Goal: Feedback & Contribution: Submit feedback/report problem

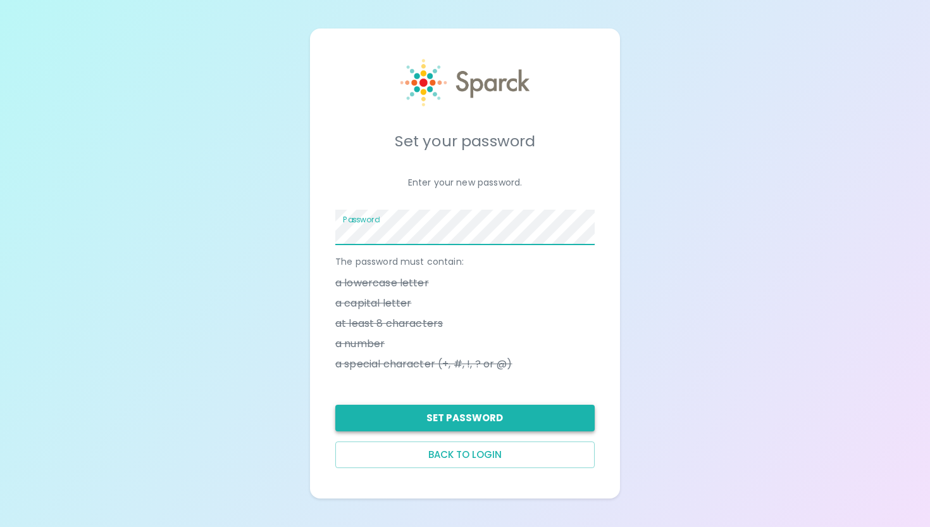
click at [412, 428] on button "Set Password" at bounding box center [465, 417] width 260 height 27
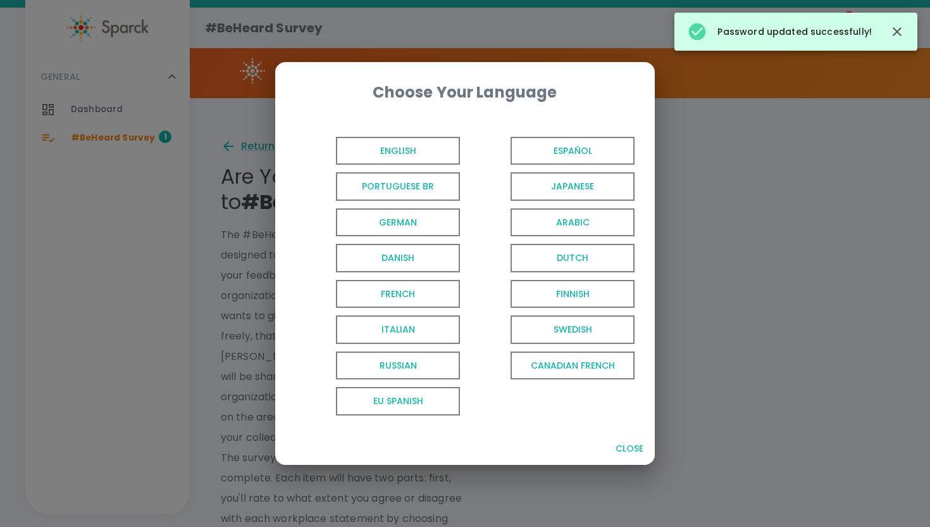
click at [399, 149] on span "English" at bounding box center [398, 151] width 124 height 28
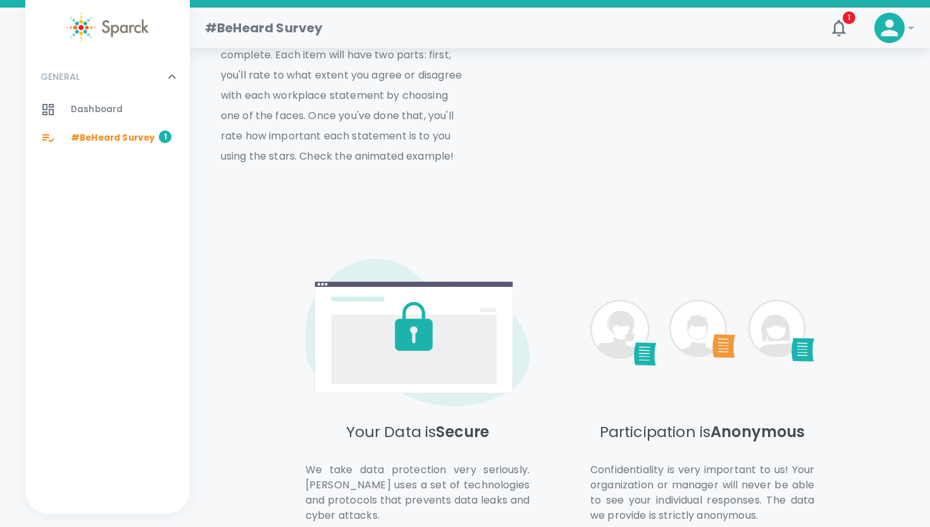
scroll to position [506, 0]
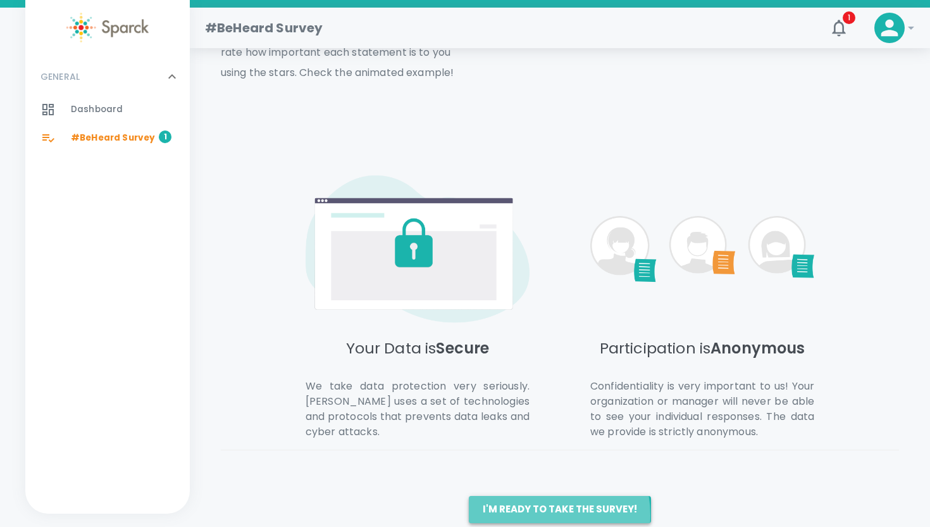
click at [532, 496] on button "I'm ready to take the survey!" at bounding box center [560, 509] width 182 height 27
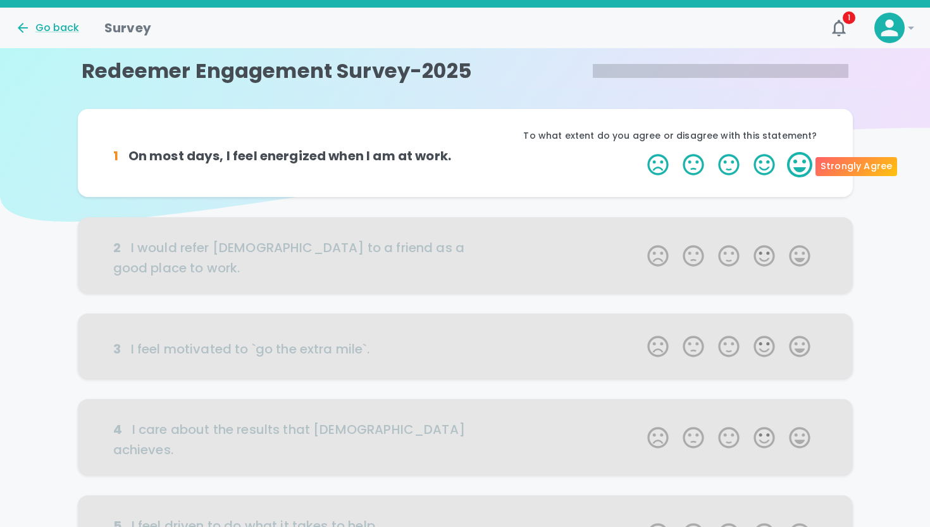
click at [800, 167] on label "5 Stars" at bounding box center [799, 164] width 35 height 25
click at [641, 152] on input "5 Stars" at bounding box center [640, 151] width 1 height 1
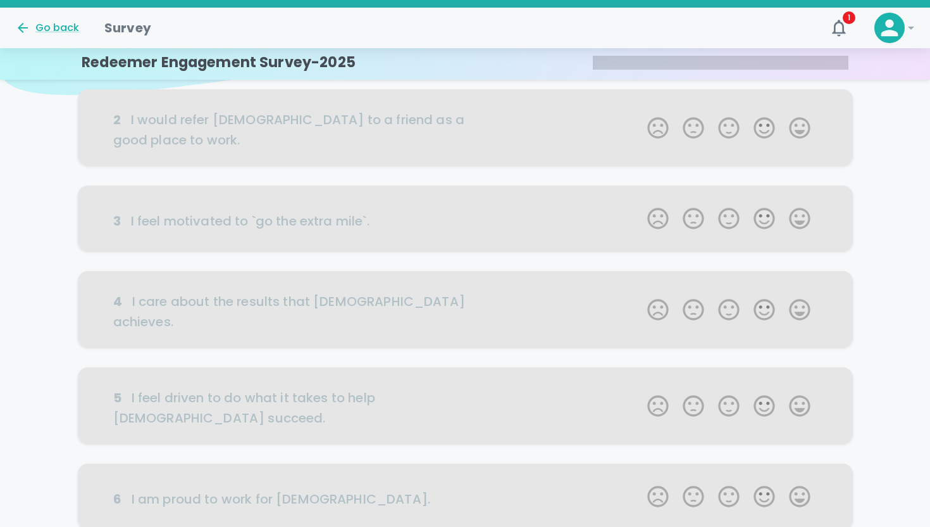
scroll to position [135, 0]
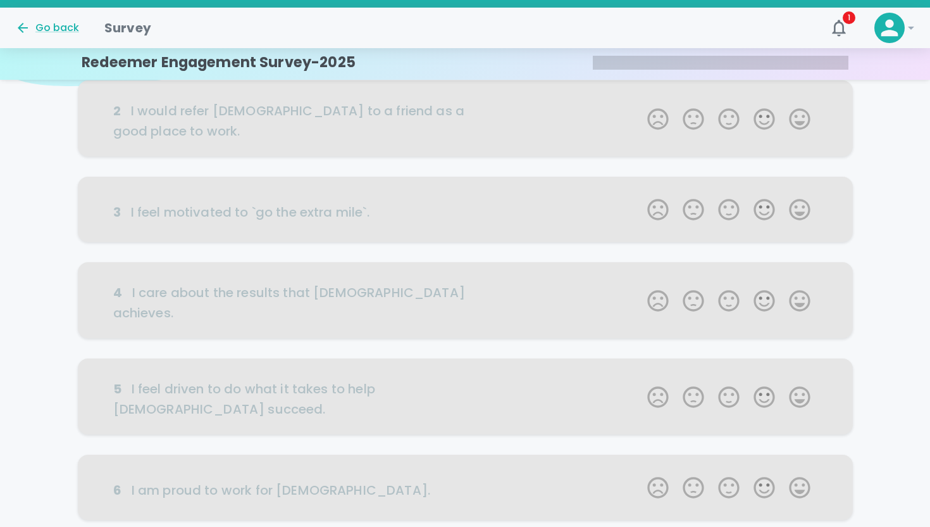
click at [798, 125] on div at bounding box center [465, 118] width 775 height 76
click at [796, 115] on div at bounding box center [465, 118] width 775 height 76
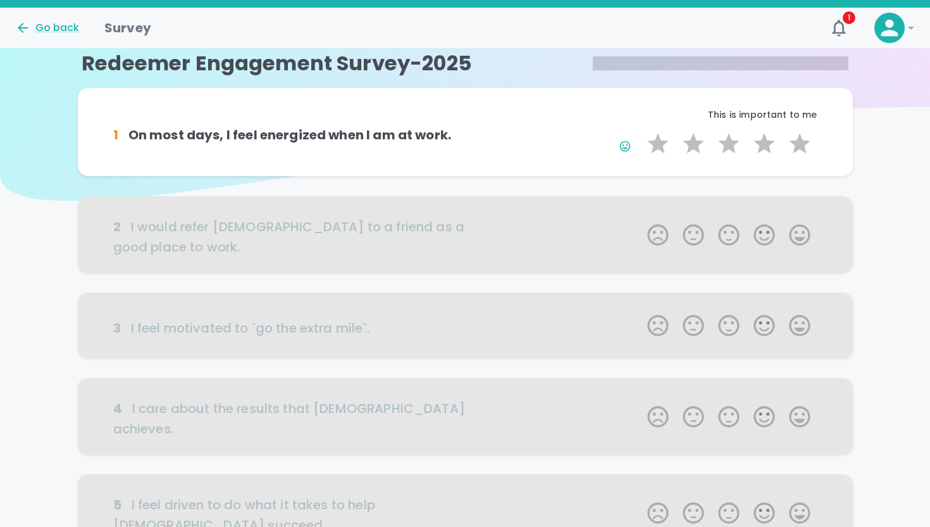
scroll to position [6, 0]
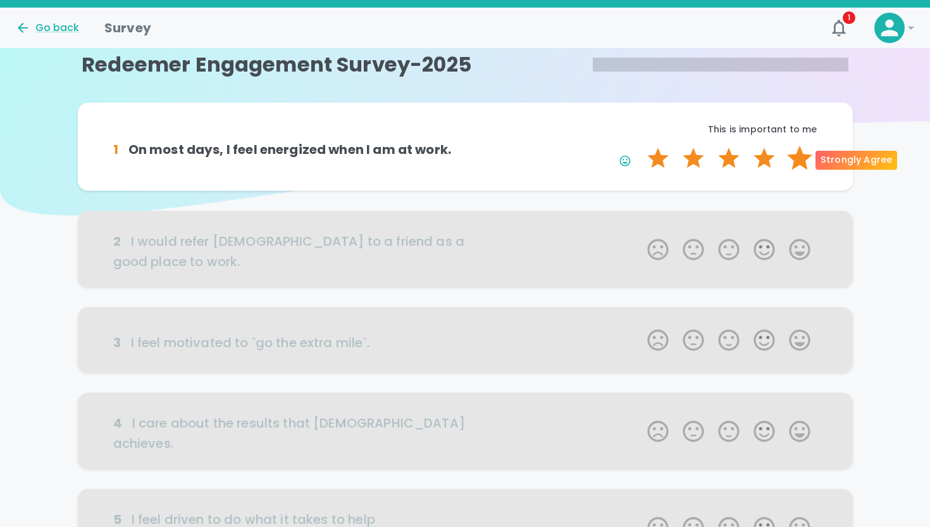
click at [792, 161] on label "5 Stars" at bounding box center [799, 158] width 35 height 25
click at [641, 146] on input "5 Stars" at bounding box center [640, 145] width 1 height 1
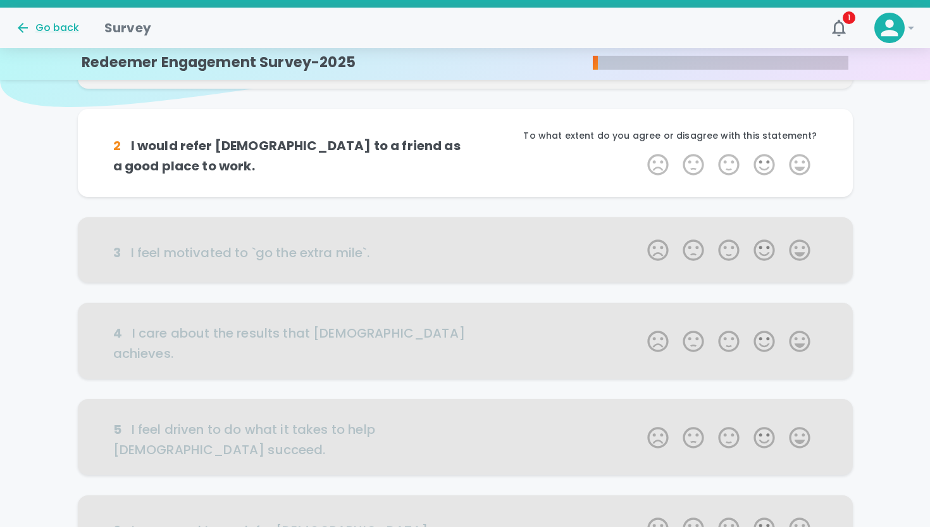
scroll to position [118, 0]
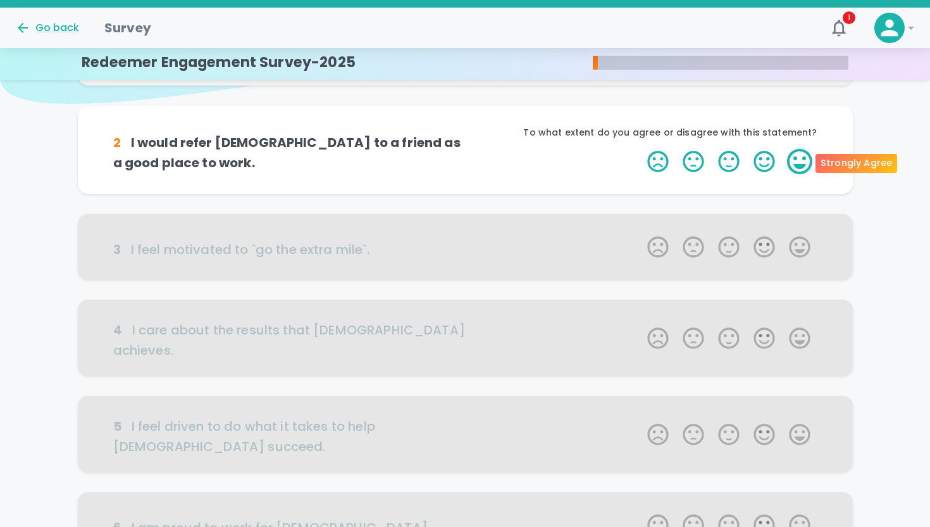
click at [794, 165] on label "5 Stars" at bounding box center [799, 161] width 35 height 25
click at [641, 149] on input "5 Stars" at bounding box center [640, 148] width 1 height 1
click at [794, 165] on label "5 Stars" at bounding box center [799, 161] width 35 height 25
click at [641, 149] on input "5 Stars" at bounding box center [640, 148] width 1 height 1
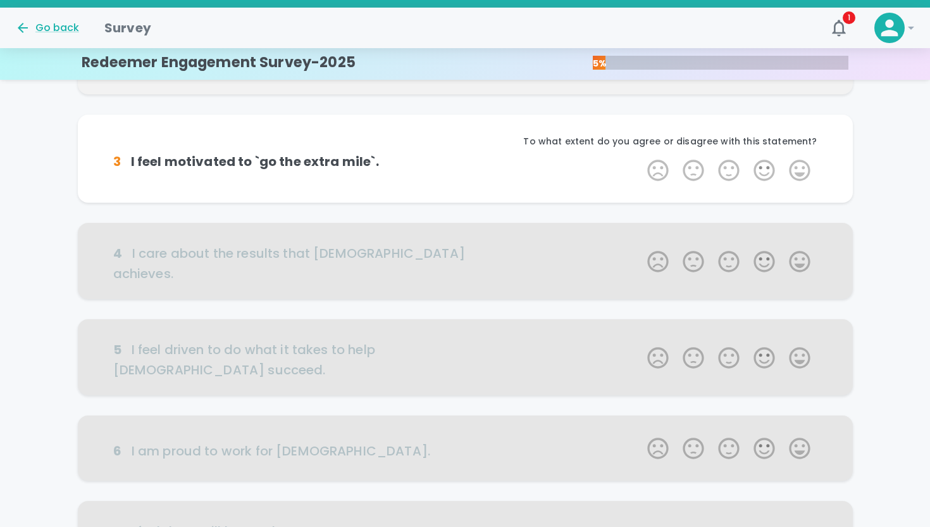
scroll to position [229, 0]
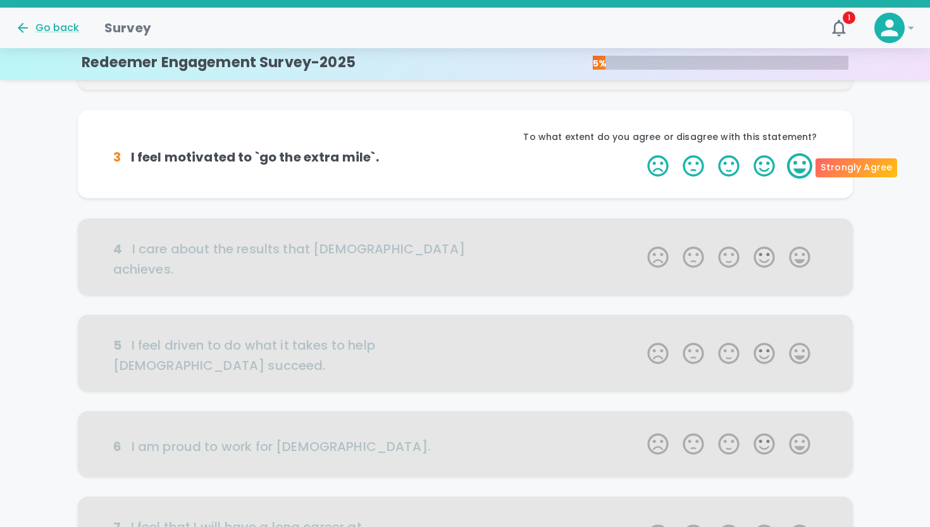
click at [794, 166] on label "5 Stars" at bounding box center [799, 165] width 35 height 25
click at [641, 153] on input "5 Stars" at bounding box center [640, 153] width 1 height 1
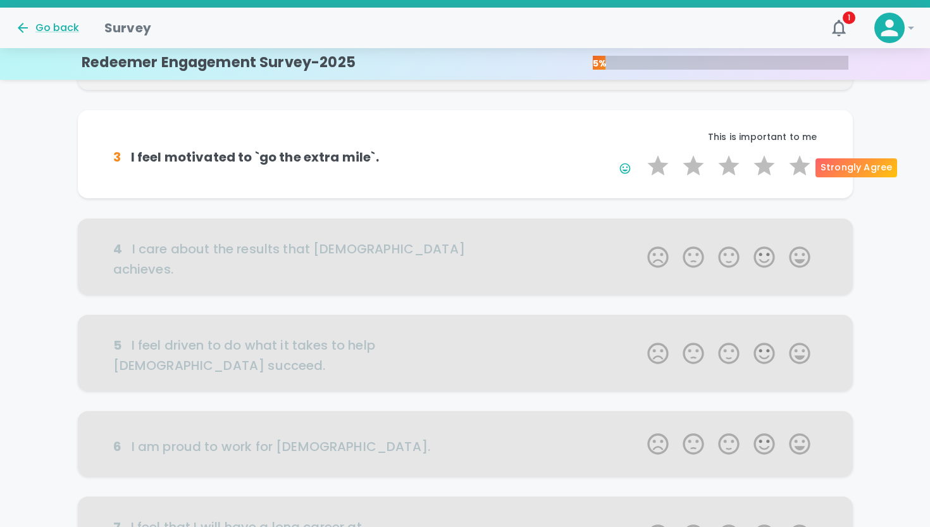
click at [794, 166] on label "5 Stars" at bounding box center [799, 165] width 35 height 25
click at [641, 153] on input "5 Stars" at bounding box center [640, 153] width 1 height 1
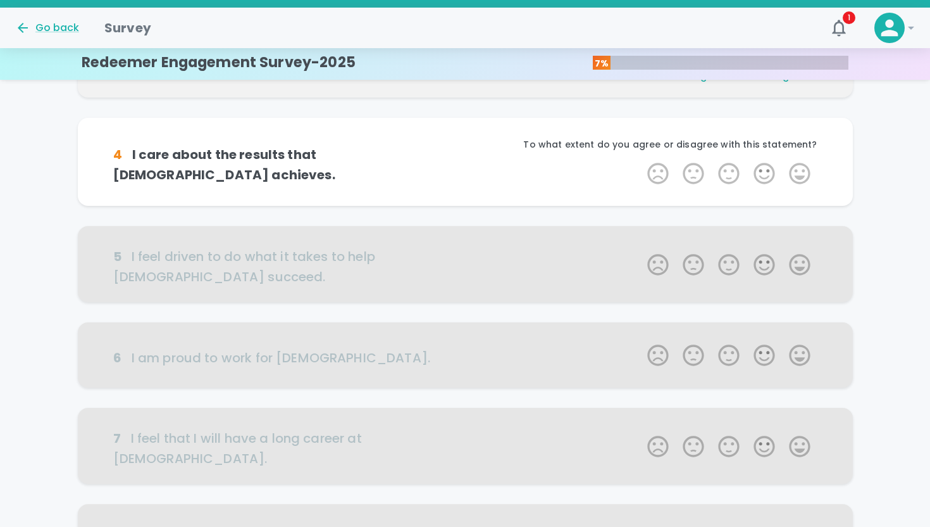
scroll to position [341, 0]
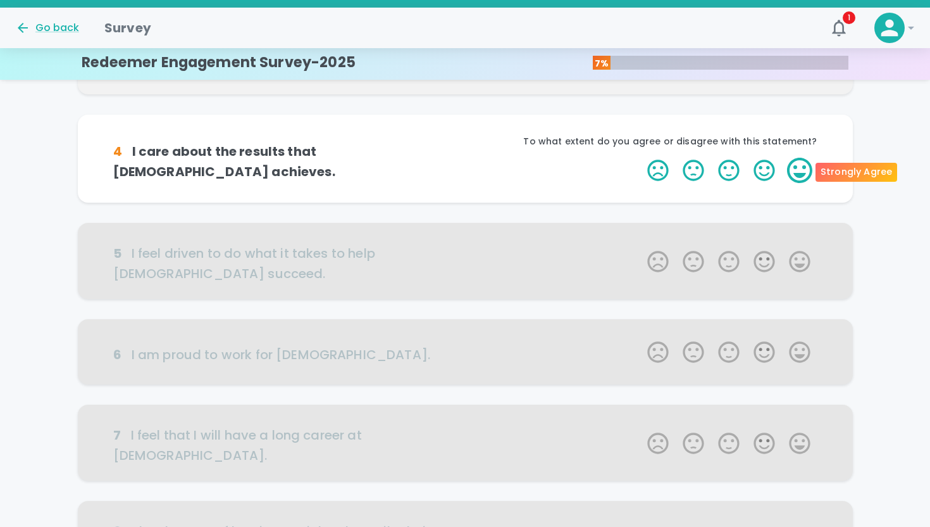
click at [794, 177] on label "5 Stars" at bounding box center [799, 170] width 35 height 25
click at [641, 158] on input "5 Stars" at bounding box center [640, 157] width 1 height 1
click at [794, 177] on label "5 Stars" at bounding box center [799, 170] width 35 height 25
click at [641, 158] on input "5 Stars" at bounding box center [640, 157] width 1 height 1
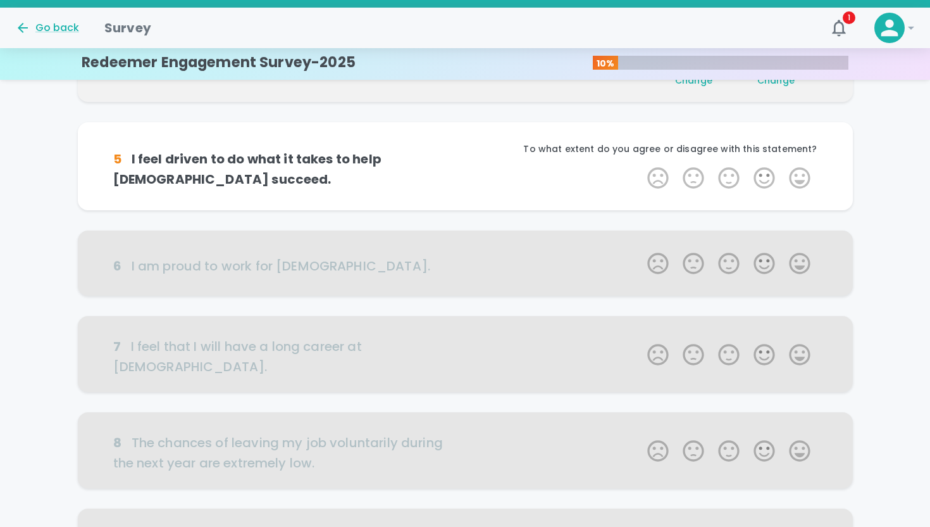
scroll to position [452, 0]
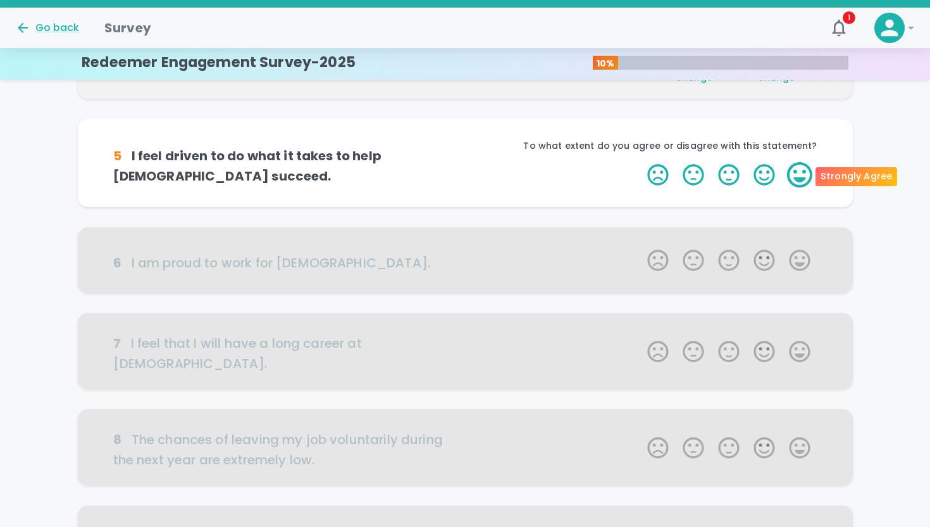
click at [798, 179] on label "5 Stars" at bounding box center [799, 174] width 35 height 25
click at [641, 162] on input "5 Stars" at bounding box center [640, 161] width 1 height 1
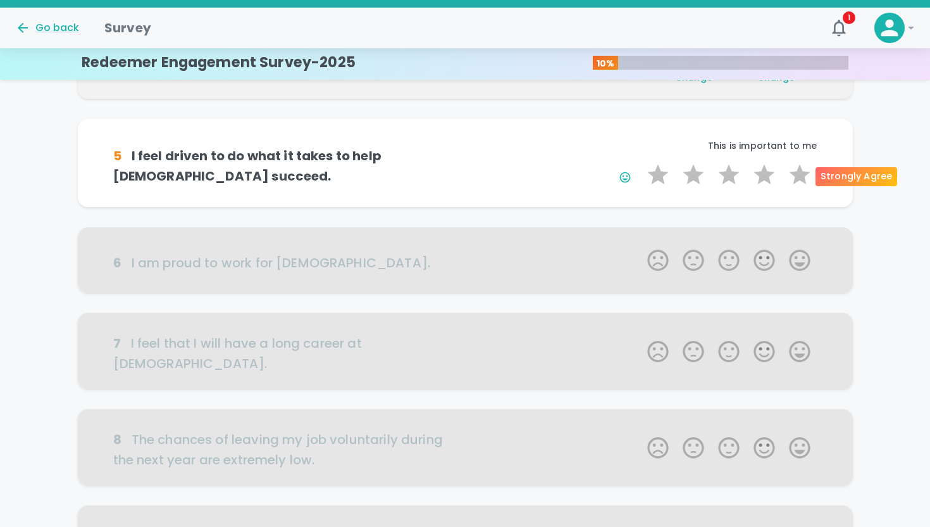
click at [798, 179] on label "5 Stars" at bounding box center [799, 174] width 35 height 25
click at [641, 162] on input "5 Stars" at bounding box center [640, 161] width 1 height 1
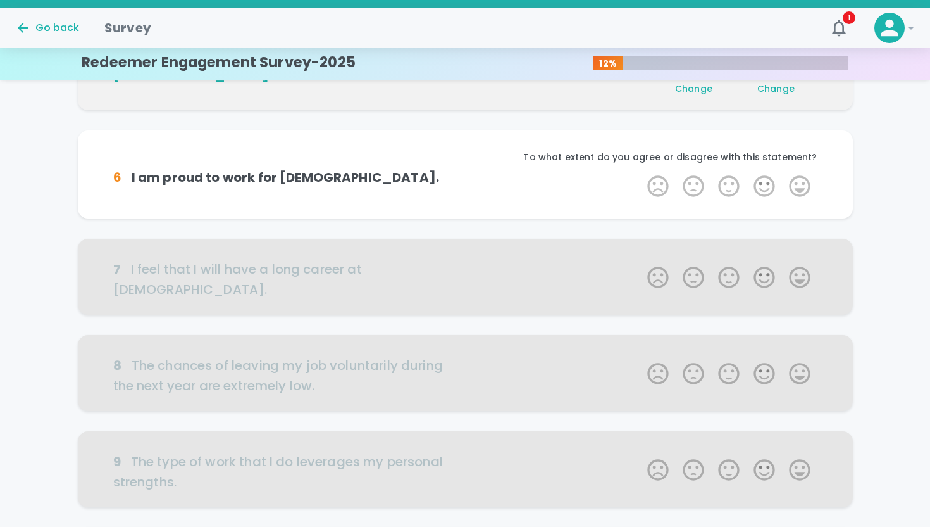
scroll to position [563, 0]
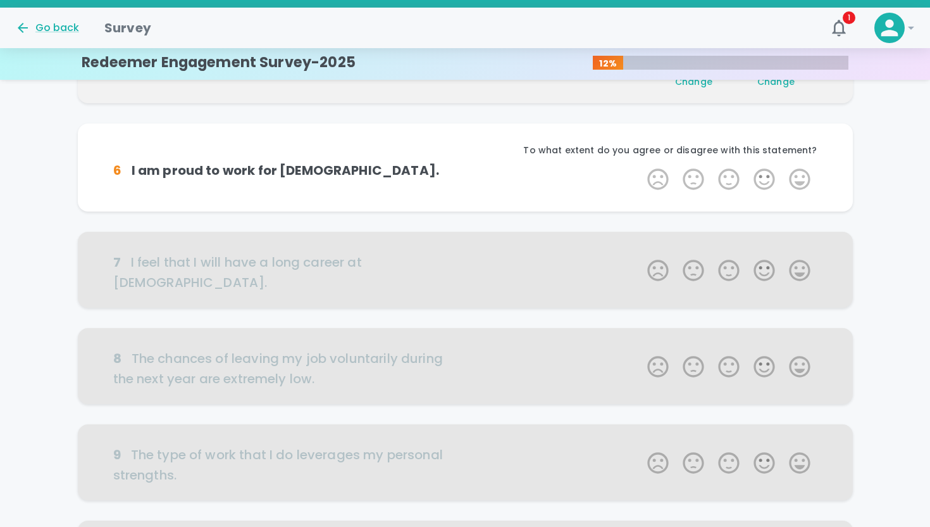
click at [798, 179] on label "5 Stars" at bounding box center [799, 178] width 35 height 25
click at [641, 166] on input "5 Stars" at bounding box center [640, 166] width 1 height 1
click at [798, 179] on label "5 Stars" at bounding box center [799, 178] width 35 height 25
click at [641, 166] on input "5 Stars" at bounding box center [640, 166] width 1 height 1
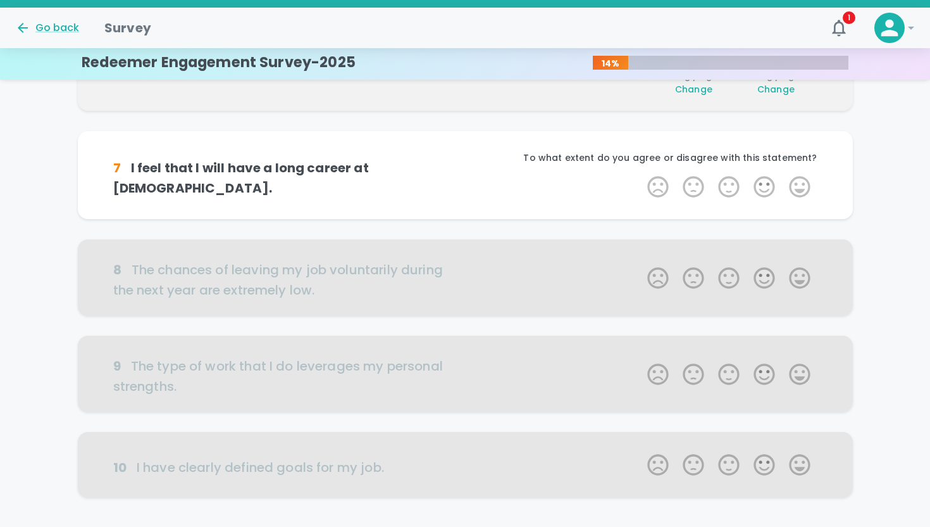
scroll to position [675, 0]
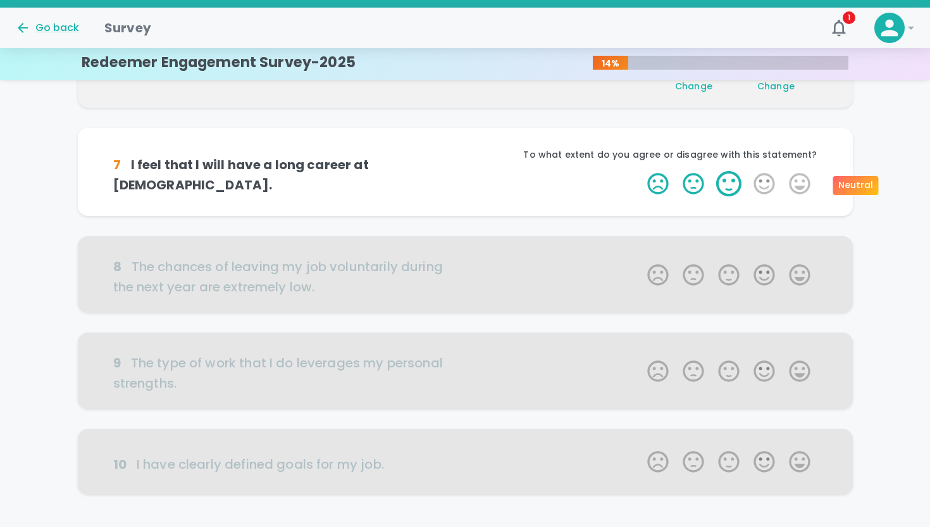
click at [732, 181] on label "3 Stars" at bounding box center [728, 183] width 35 height 25
click at [641, 171] on input "3 Stars" at bounding box center [640, 170] width 1 height 1
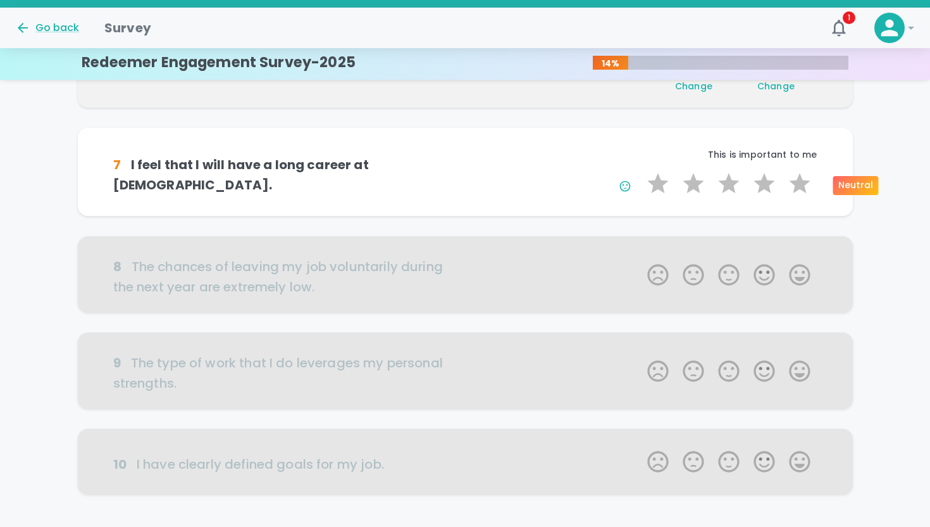
click at [732, 181] on label "3 Stars" at bounding box center [728, 183] width 35 height 25
click at [641, 171] on input "3 Stars" at bounding box center [640, 170] width 1 height 1
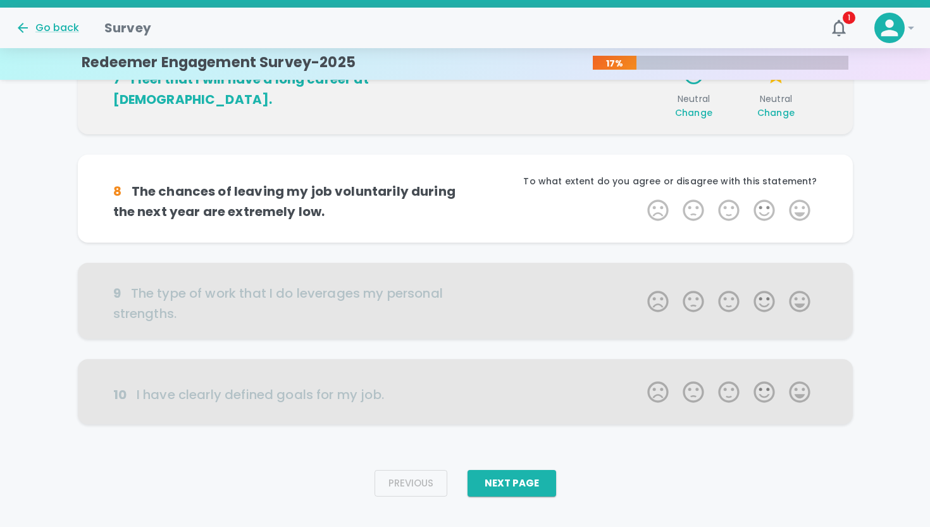
scroll to position [784, 0]
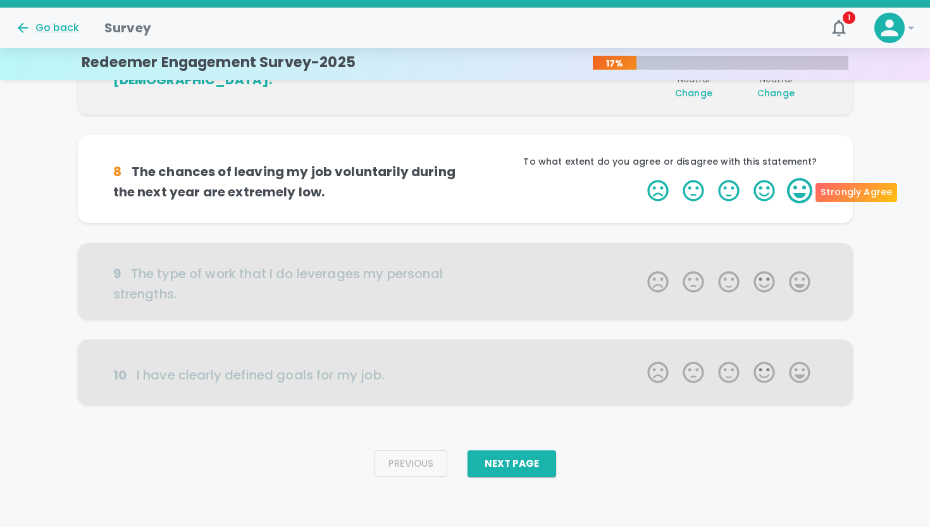
click at [808, 192] on label "5 Stars" at bounding box center [799, 190] width 35 height 25
click at [641, 178] on input "5 Stars" at bounding box center [640, 177] width 1 height 1
click at [808, 192] on label "5 Stars" at bounding box center [799, 190] width 35 height 25
click at [641, 178] on input "5 Stars" at bounding box center [640, 177] width 1 height 1
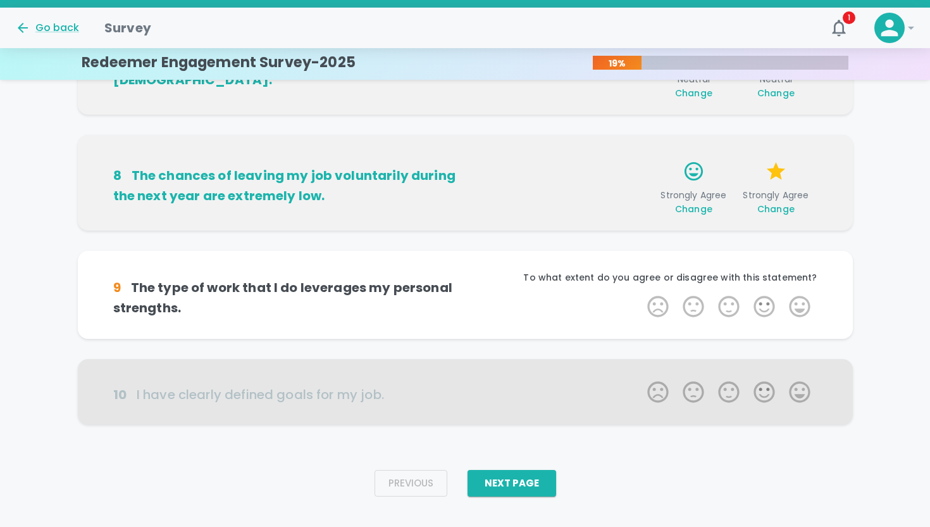
scroll to position [803, 0]
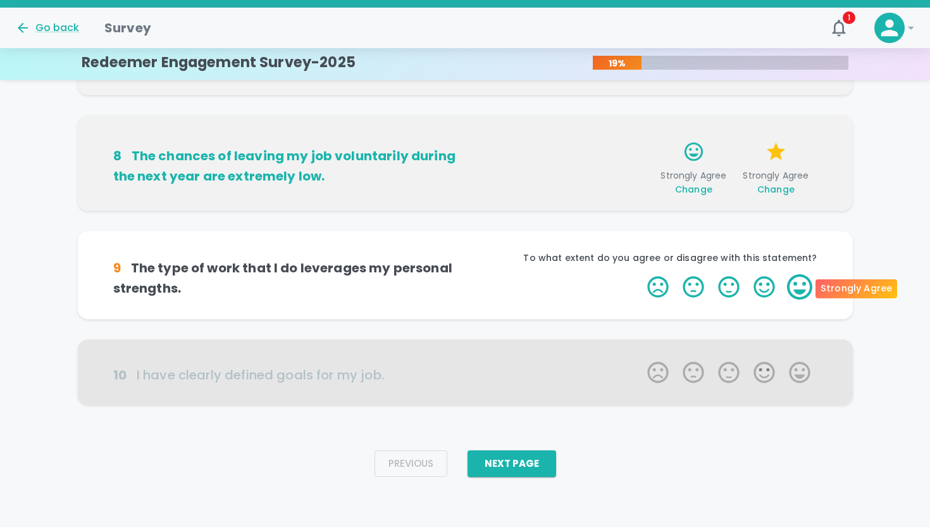
click at [808, 289] on label "5 Stars" at bounding box center [799, 286] width 35 height 25
click at [641, 274] on input "5 Stars" at bounding box center [640, 273] width 1 height 1
click at [808, 289] on label "5 Stars" at bounding box center [799, 286] width 35 height 25
click at [641, 274] on input "5 Stars" at bounding box center [640, 273] width 1 height 1
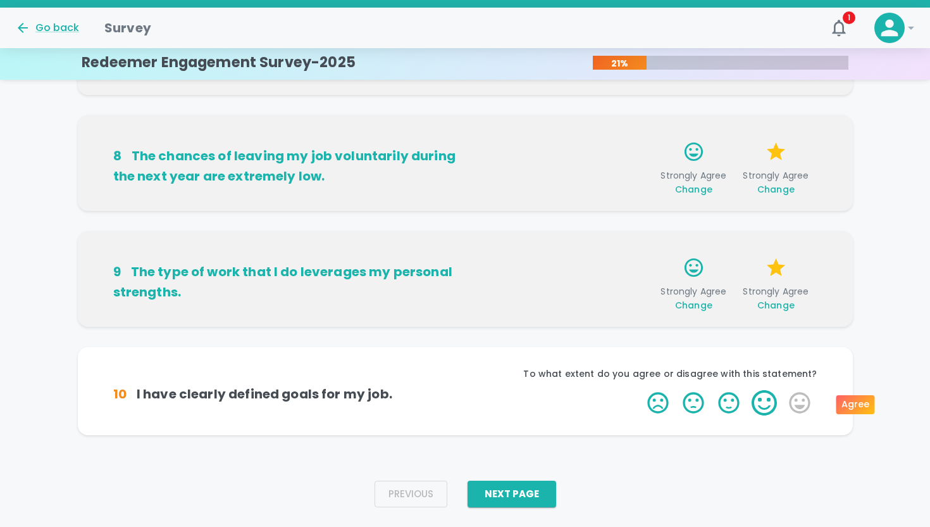
scroll to position [834, 0]
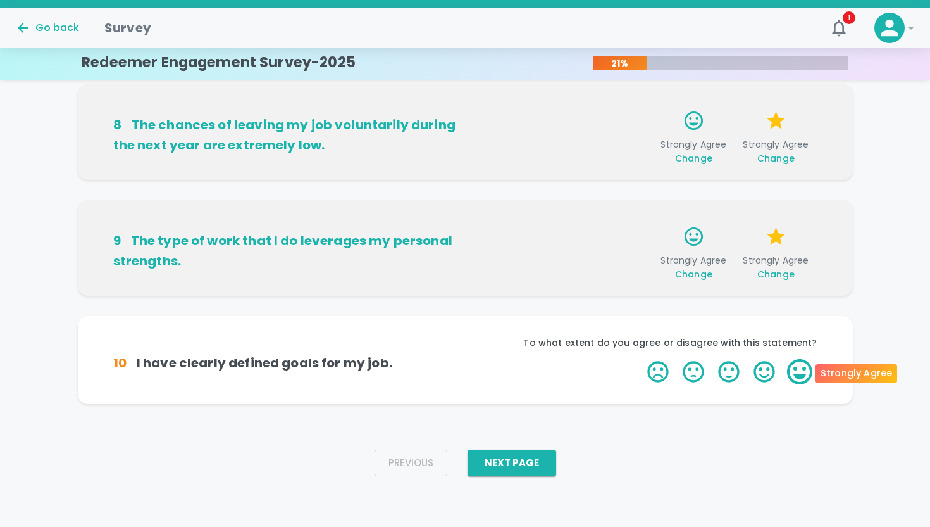
click at [791, 375] on label "5 Stars" at bounding box center [799, 371] width 35 height 25
click at [641, 359] on input "5 Stars" at bounding box center [640, 358] width 1 height 1
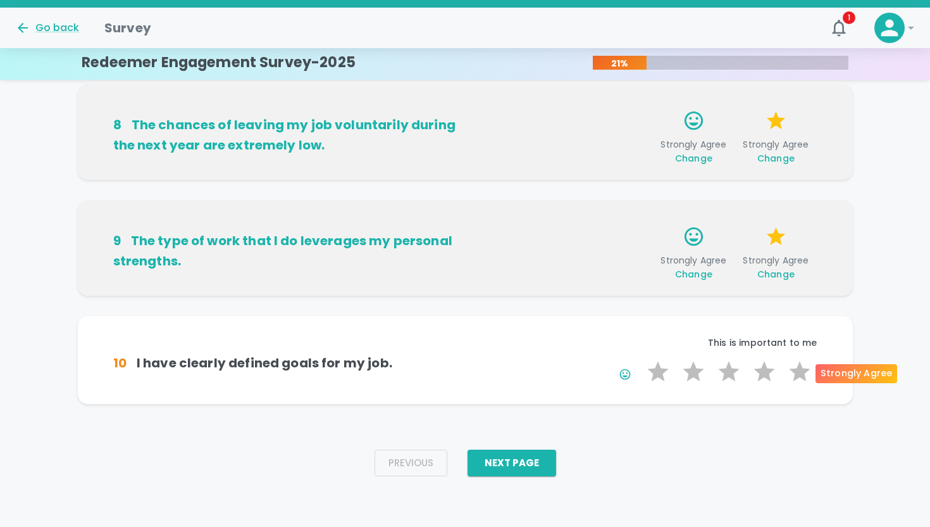
click at [791, 375] on label "5 Stars" at bounding box center [799, 371] width 35 height 25
click at [641, 359] on input "5 Stars" at bounding box center [640, 358] width 1 height 1
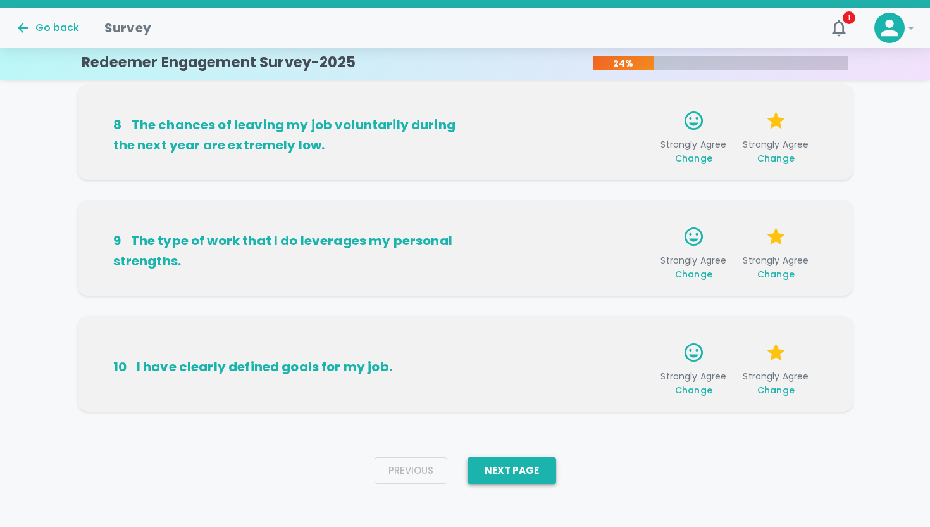
click at [522, 466] on button "Next Page" at bounding box center [512, 470] width 89 height 27
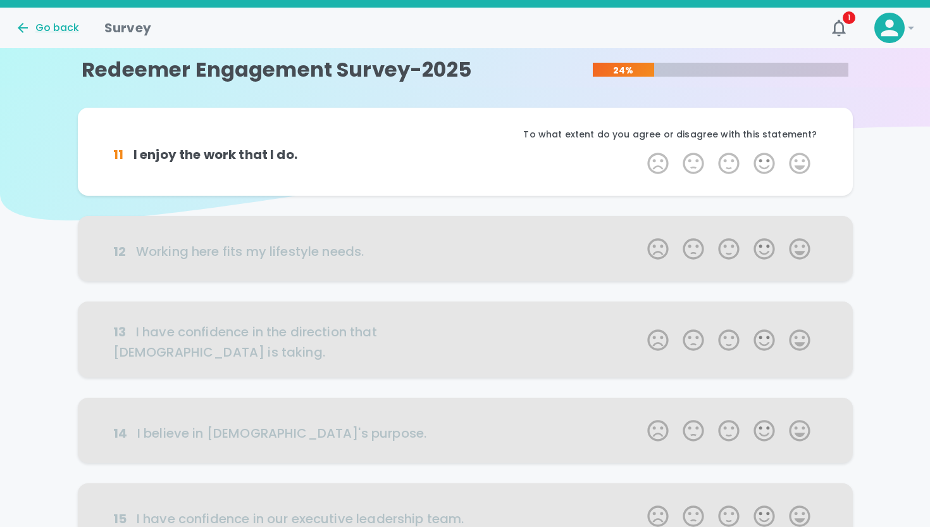
scroll to position [0, 0]
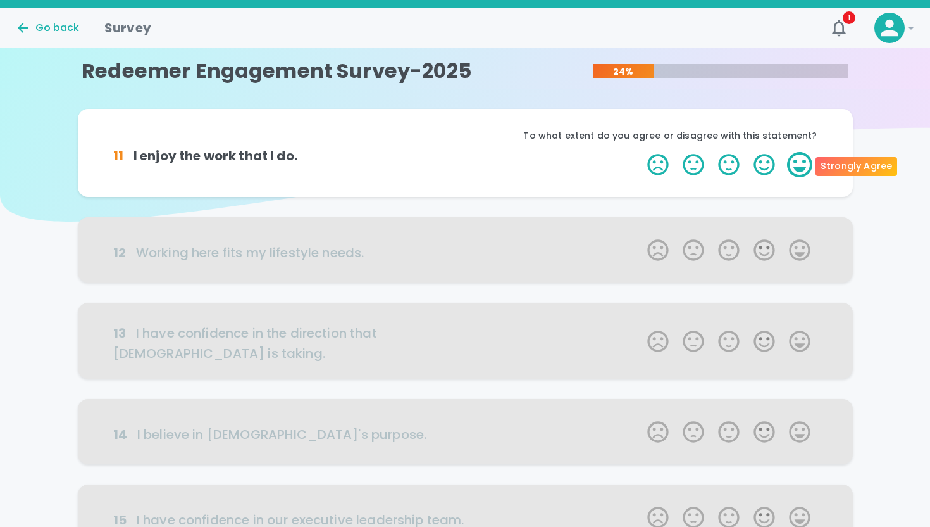
click at [803, 157] on label "5 Stars" at bounding box center [799, 164] width 35 height 25
click at [641, 152] on input "5 Stars" at bounding box center [640, 151] width 1 height 1
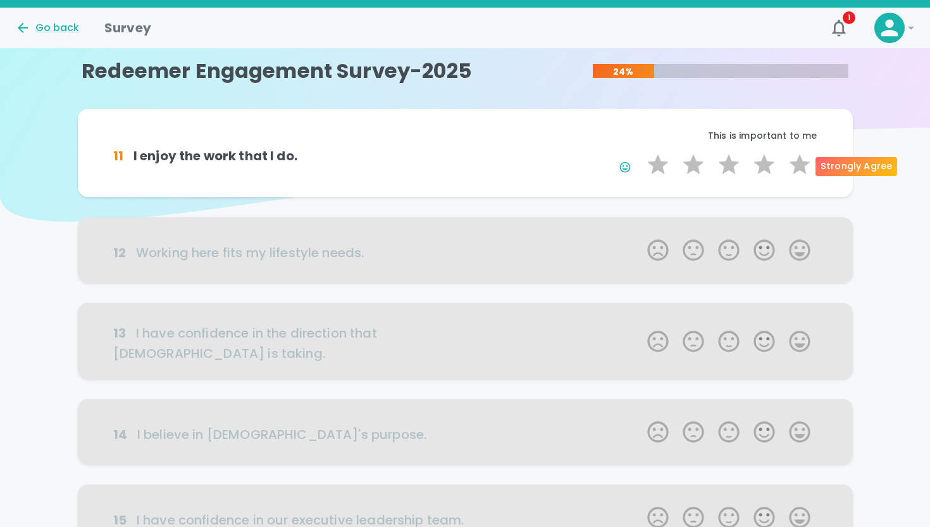
click at [803, 157] on label "5 Stars" at bounding box center [799, 164] width 35 height 25
click at [641, 152] on input "5 Stars" at bounding box center [640, 151] width 1 height 1
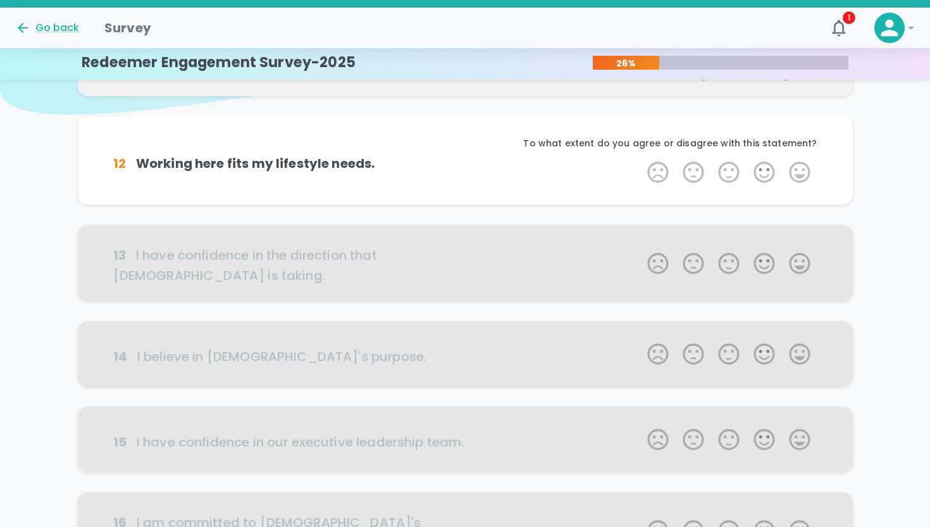
scroll to position [111, 0]
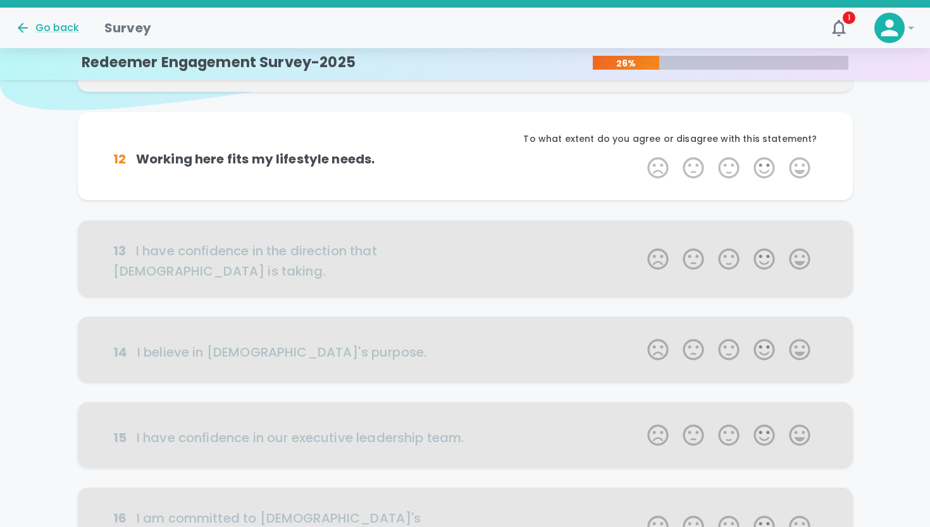
click at [803, 157] on label "5 Stars" at bounding box center [799, 167] width 35 height 25
click at [641, 155] on input "5 Stars" at bounding box center [640, 154] width 1 height 1
click at [803, 157] on label "5 Stars" at bounding box center [799, 167] width 35 height 25
click at [641, 155] on input "5 Stars" at bounding box center [640, 154] width 1 height 1
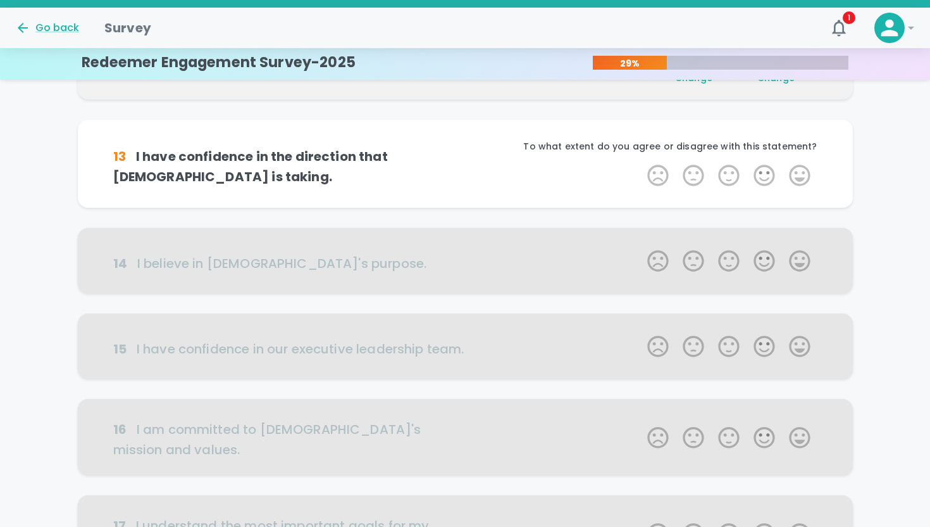
scroll to position [223, 0]
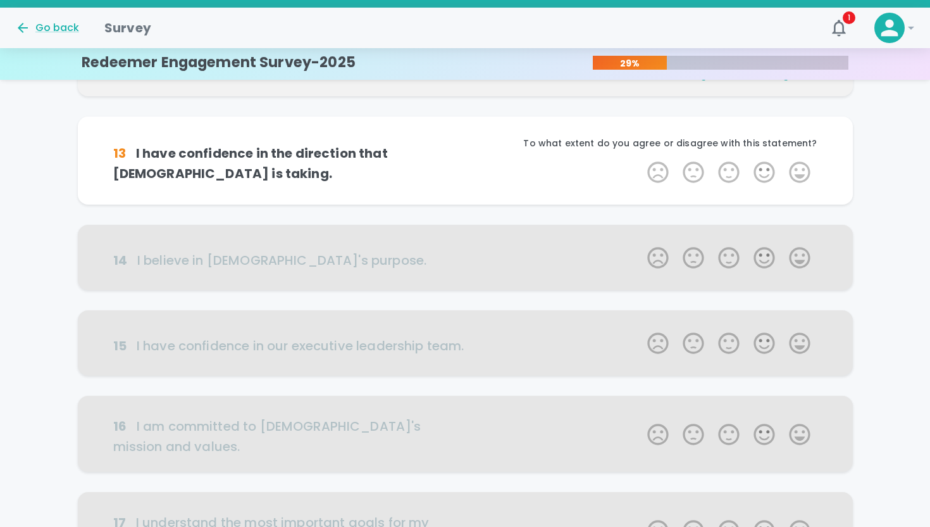
click at [803, 157] on div "To what extent do you agree or disagree with this statement?" at bounding box center [641, 148] width 353 height 23
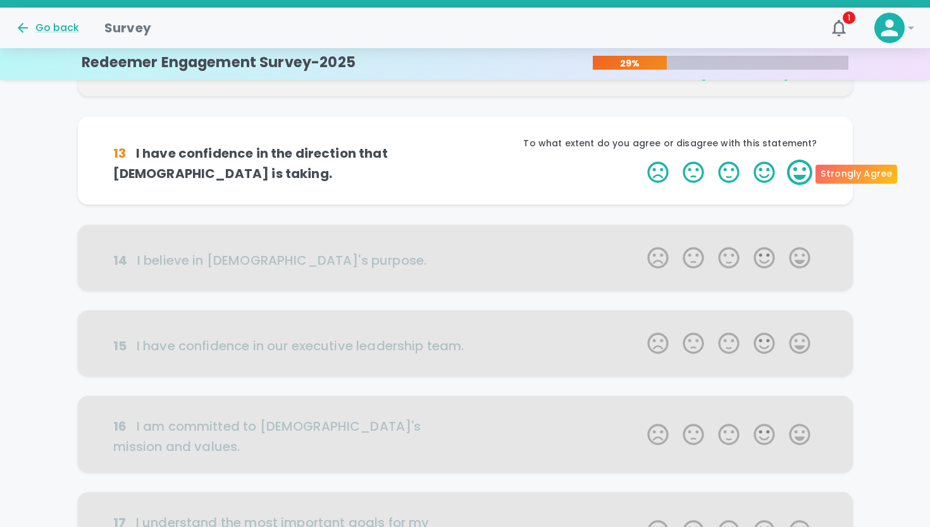
click at [802, 170] on label "5 Stars" at bounding box center [799, 172] width 35 height 25
click at [641, 160] on input "5 Stars" at bounding box center [640, 159] width 1 height 1
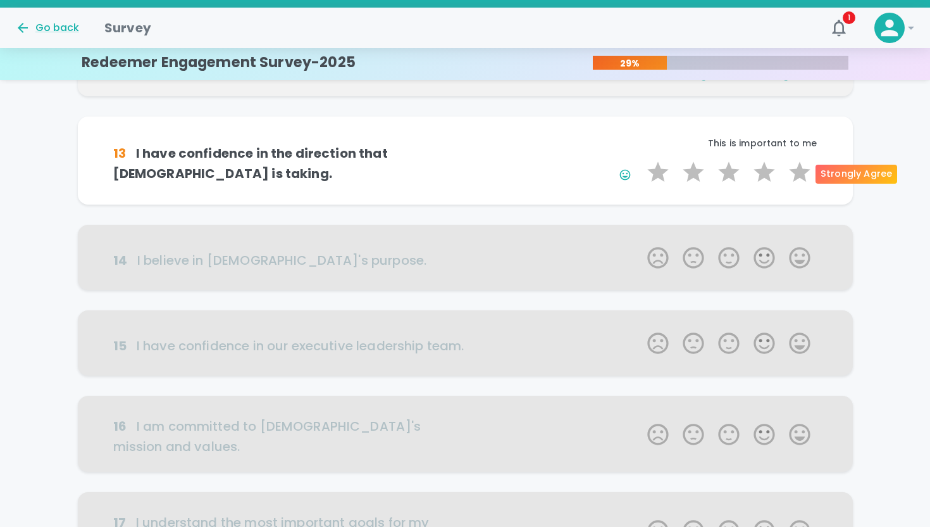
click at [802, 170] on label "5 Stars" at bounding box center [799, 172] width 35 height 25
click at [641, 160] on input "5 Stars" at bounding box center [640, 159] width 1 height 1
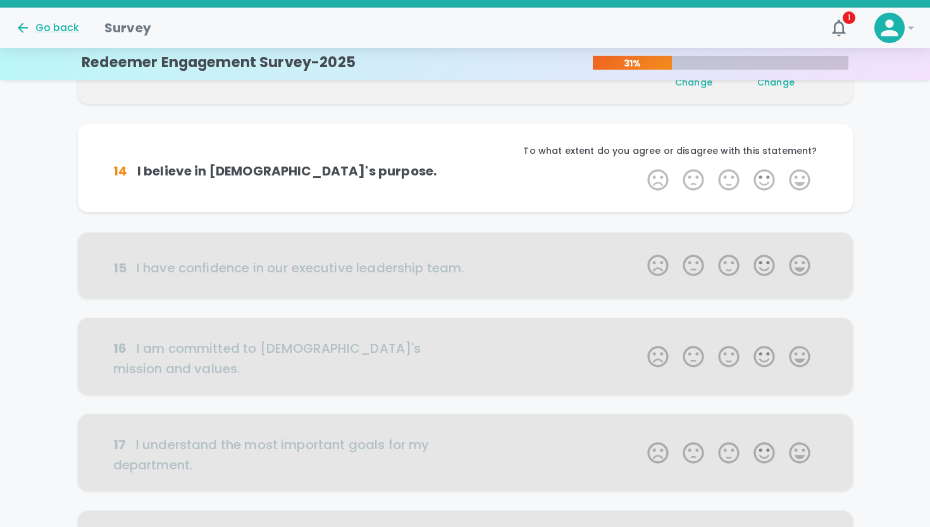
scroll to position [334, 0]
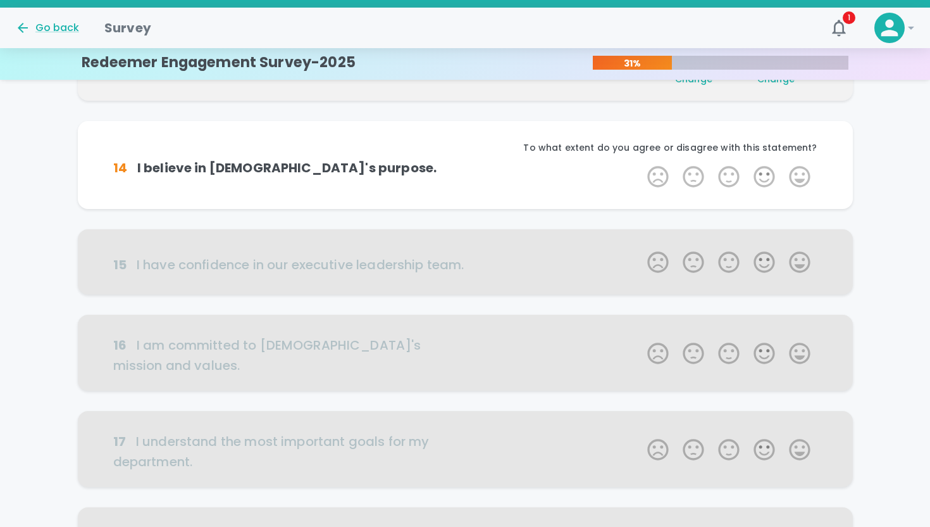
click at [802, 170] on label "5 Stars" at bounding box center [799, 176] width 35 height 25
click at [641, 164] on input "5 Stars" at bounding box center [640, 163] width 1 height 1
click at [802, 170] on label "5 Stars" at bounding box center [799, 176] width 35 height 25
click at [641, 164] on input "5 Stars" at bounding box center [640, 163] width 1 height 1
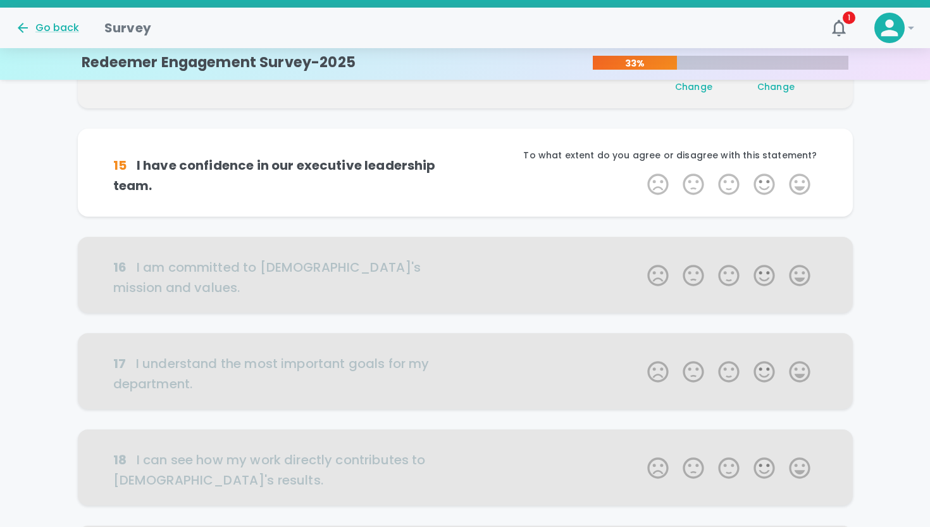
scroll to position [446, 0]
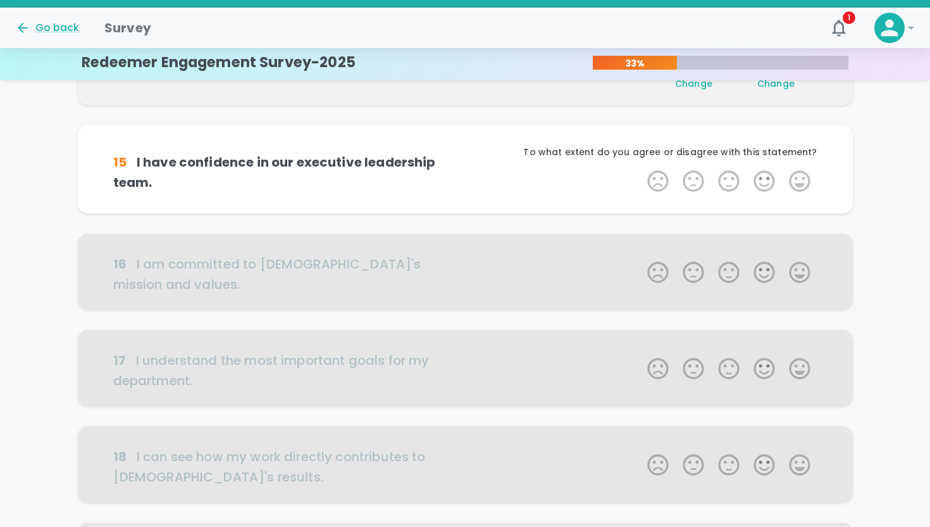
click at [802, 170] on label "5 Stars" at bounding box center [799, 180] width 35 height 25
click at [641, 168] on input "5 Stars" at bounding box center [640, 168] width 1 height 1
click at [802, 170] on label "5 Stars" at bounding box center [799, 180] width 35 height 25
click at [641, 168] on input "5 Stars" at bounding box center [640, 168] width 1 height 1
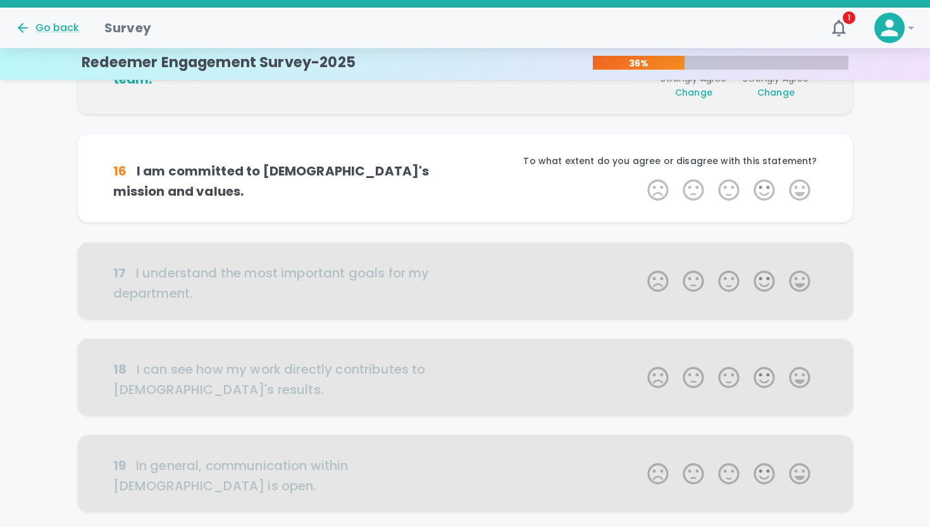
scroll to position [557, 0]
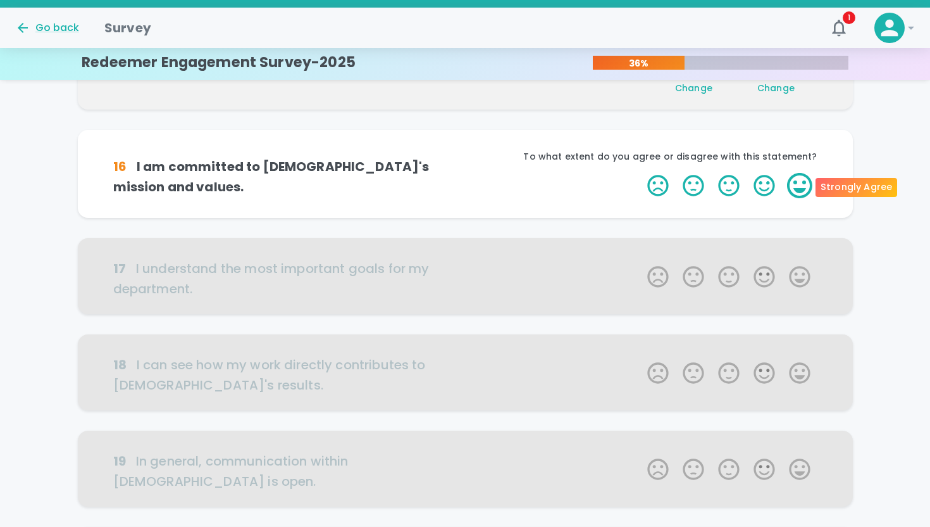
click at [802, 176] on label "5 Stars" at bounding box center [799, 185] width 35 height 25
click at [641, 173] on input "5 Stars" at bounding box center [640, 172] width 1 height 1
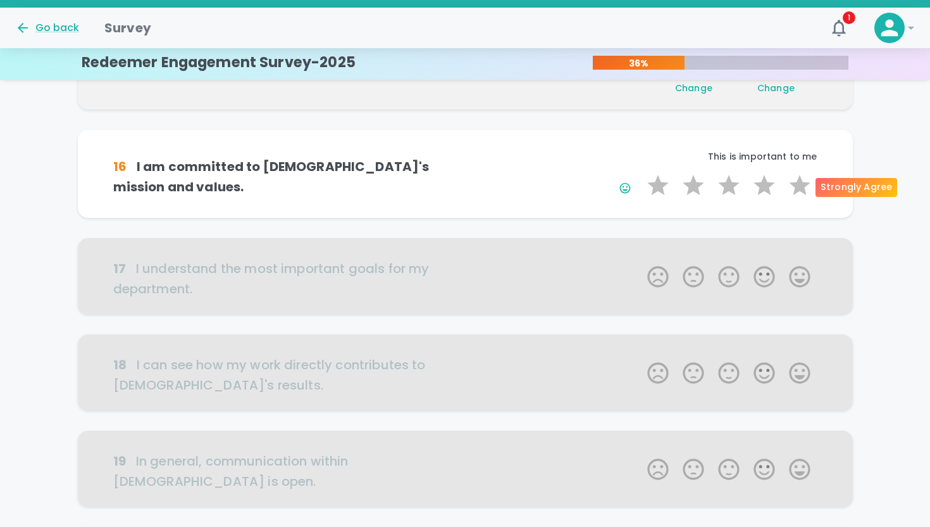
click at [801, 176] on label "5 Stars" at bounding box center [799, 185] width 35 height 25
click at [641, 173] on input "5 Stars" at bounding box center [640, 172] width 1 height 1
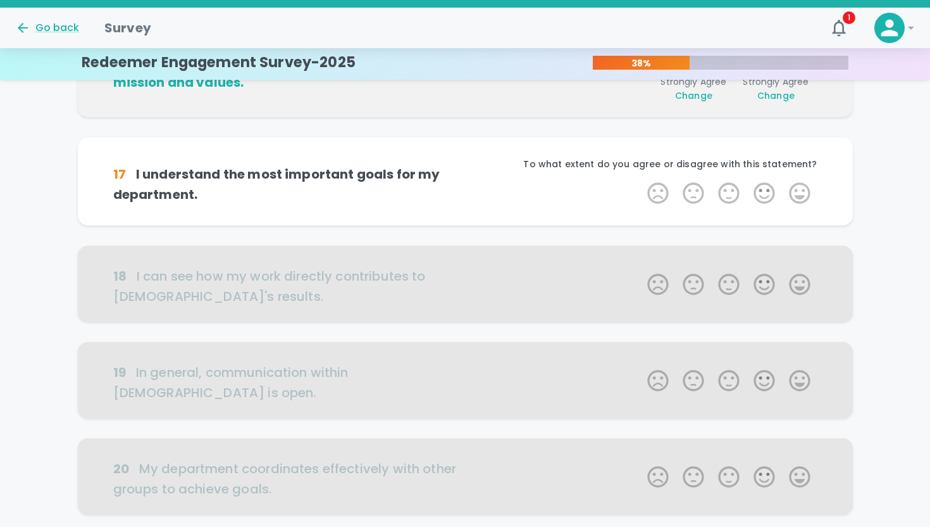
scroll to position [668, 0]
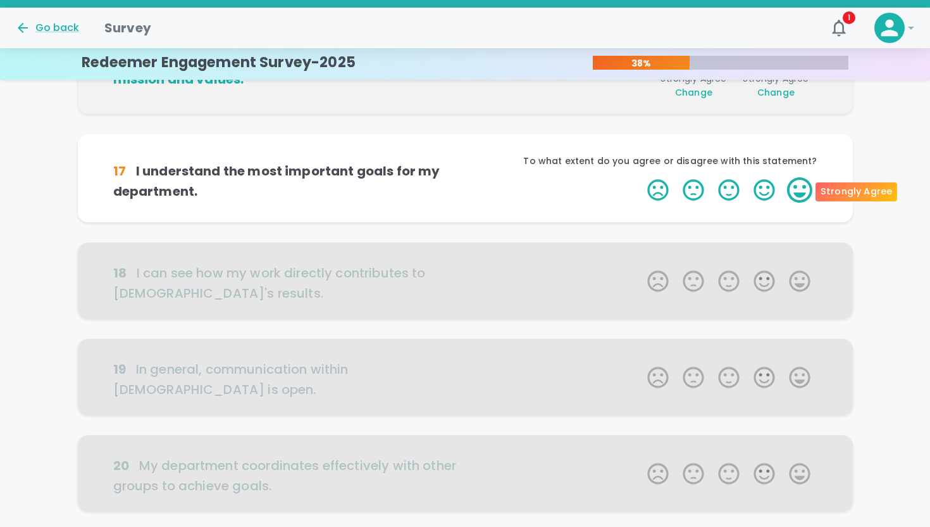
click at [801, 182] on label "5 Stars" at bounding box center [799, 189] width 35 height 25
click at [641, 177] on input "5 Stars" at bounding box center [640, 177] width 1 height 1
click at [801, 182] on label "5 Stars" at bounding box center [799, 189] width 35 height 25
click at [641, 177] on input "5 Stars" at bounding box center [640, 177] width 1 height 1
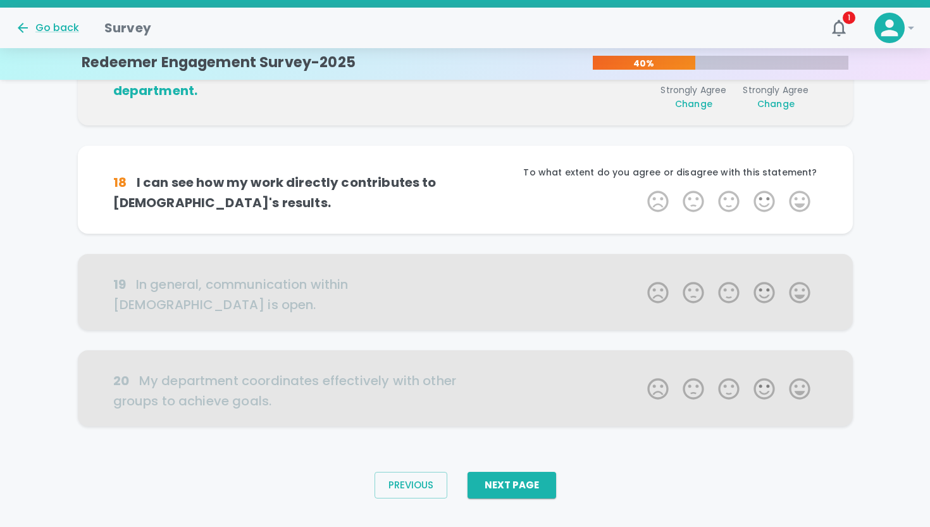
scroll to position [775, 0]
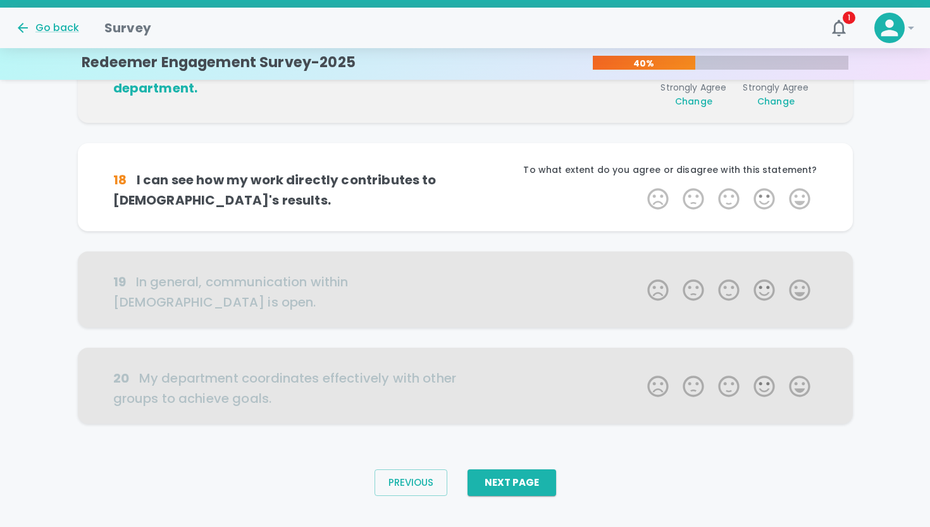
click at [801, 182] on div "To what extent do you agree or disagree with this statement?" at bounding box center [641, 174] width 353 height 23
click at [801, 203] on label "5 Stars" at bounding box center [799, 198] width 35 height 25
click at [641, 186] on input "5 Stars" at bounding box center [640, 185] width 1 height 1
click at [801, 203] on label "5 Stars" at bounding box center [799, 198] width 35 height 25
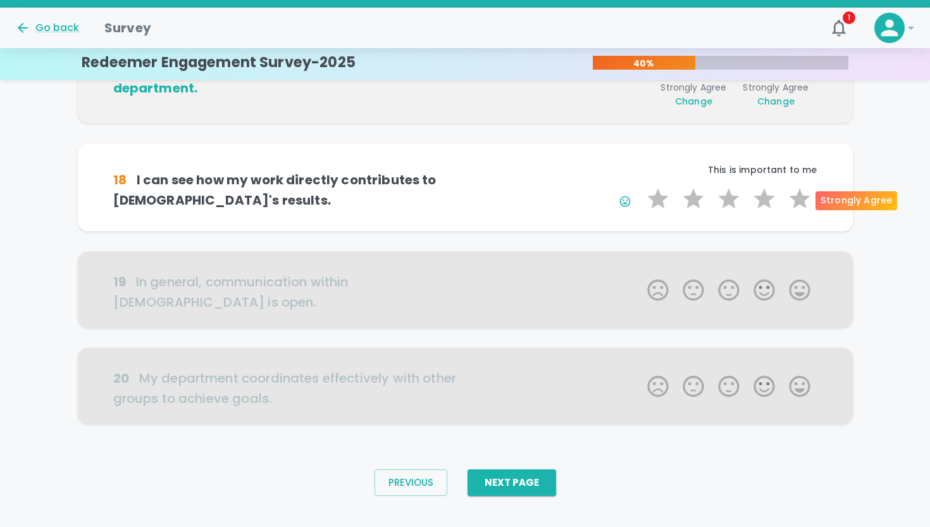
click at [641, 186] on input "5 Stars" at bounding box center [640, 185] width 1 height 1
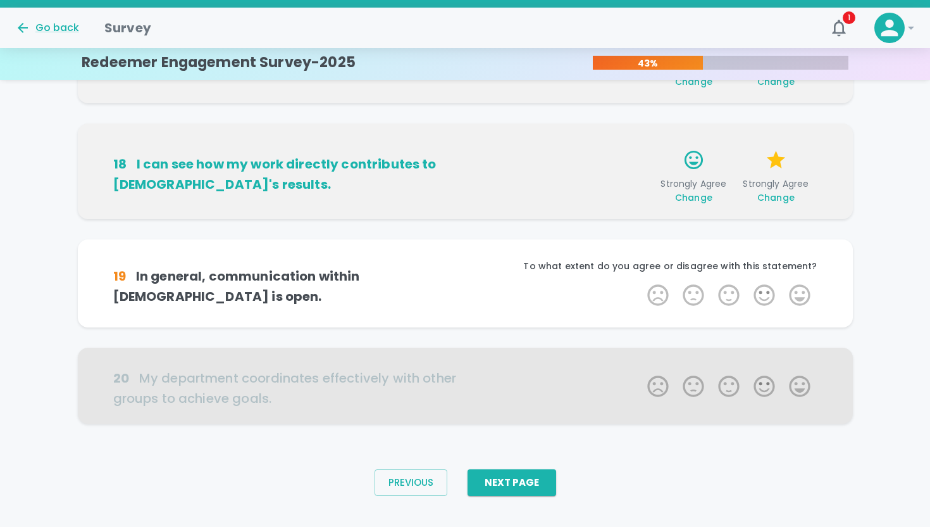
scroll to position [815, 0]
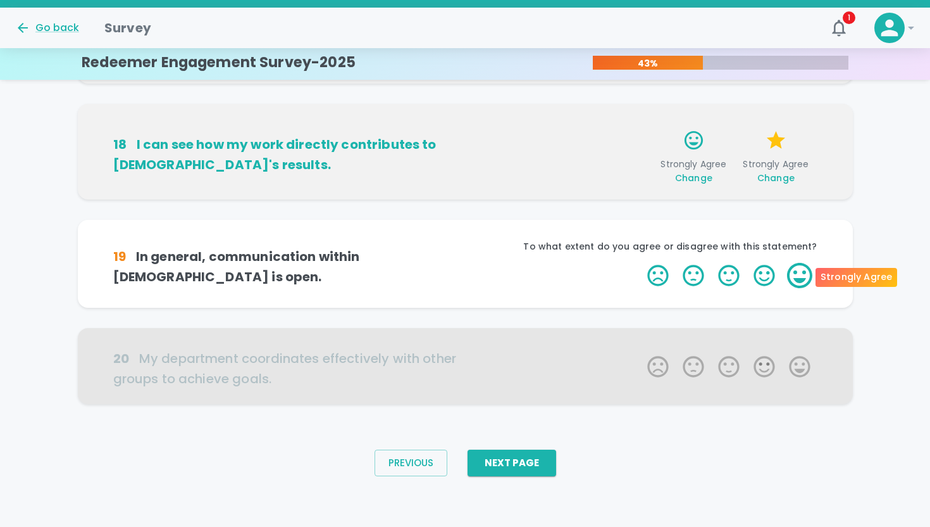
click at [797, 281] on label "5 Stars" at bounding box center [799, 275] width 35 height 25
click at [641, 263] on input "5 Stars" at bounding box center [640, 262] width 1 height 1
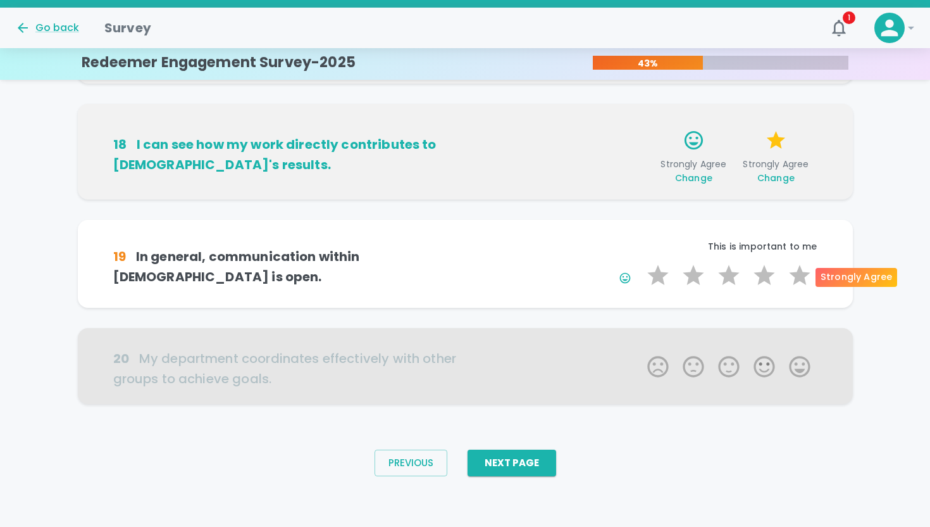
click at [797, 281] on label "5 Stars" at bounding box center [799, 275] width 35 height 25
click at [641, 263] on input "5 Stars" at bounding box center [640, 262] width 1 height 1
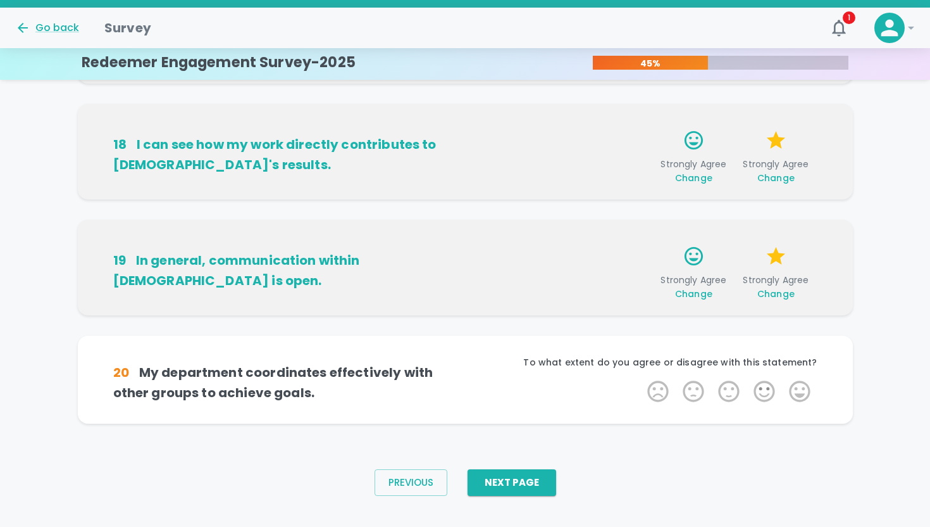
scroll to position [834, 0]
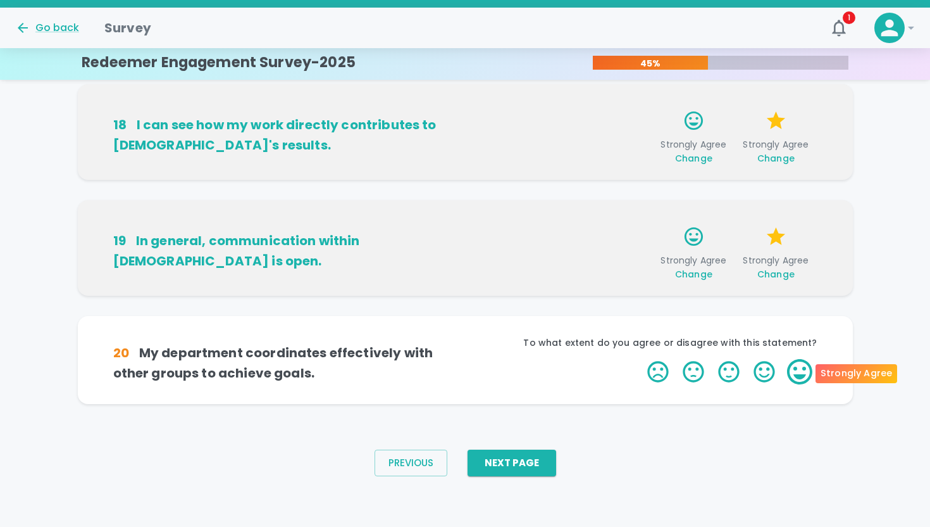
click at [790, 379] on label "5 Stars" at bounding box center [799, 371] width 35 height 25
click at [641, 359] on input "5 Stars" at bounding box center [640, 358] width 1 height 1
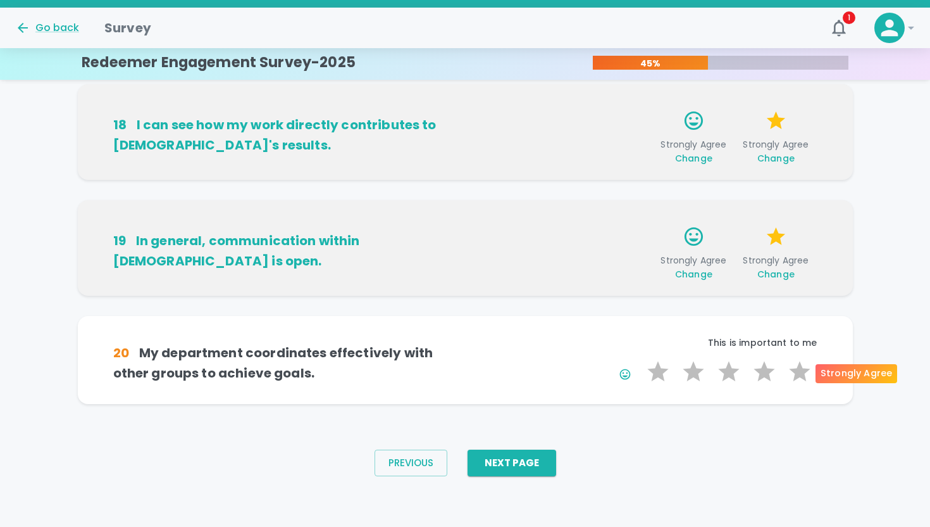
click at [790, 379] on label "5 Stars" at bounding box center [799, 371] width 35 height 25
click at [641, 359] on input "5 Stars" at bounding box center [640, 358] width 1 height 1
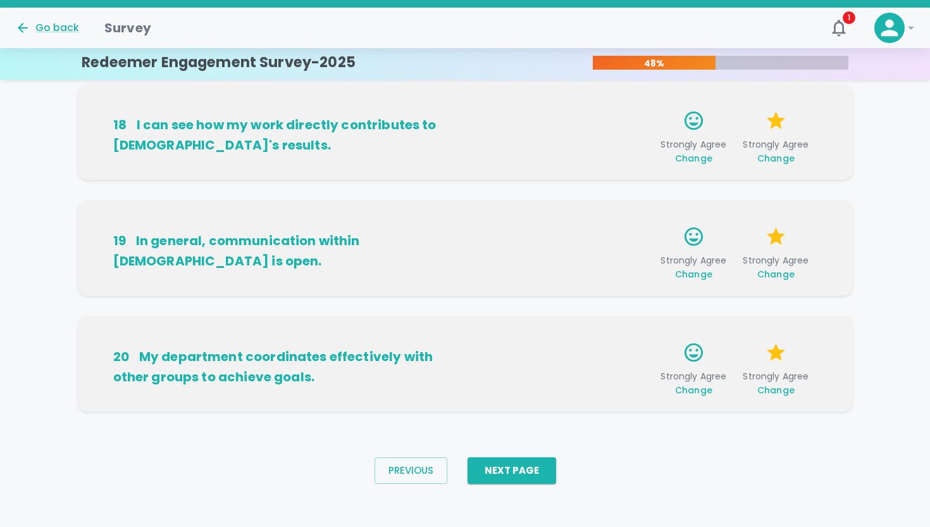
click at [556, 472] on div "Previous Next Page" at bounding box center [466, 470] width 202 height 47
click at [539, 471] on button "Next Page" at bounding box center [512, 470] width 89 height 27
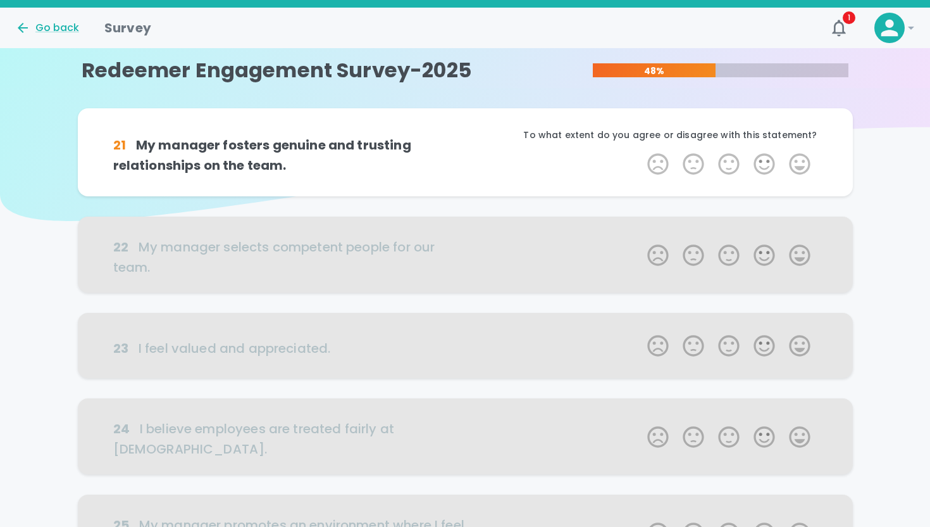
scroll to position [0, 0]
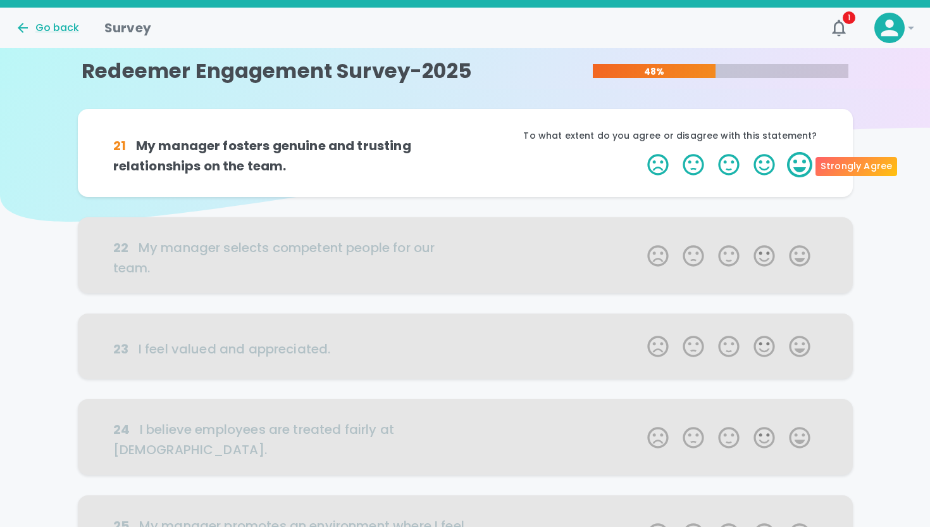
click at [800, 173] on label "5 Stars" at bounding box center [799, 164] width 35 height 25
click at [641, 152] on input "5 Stars" at bounding box center [640, 151] width 1 height 1
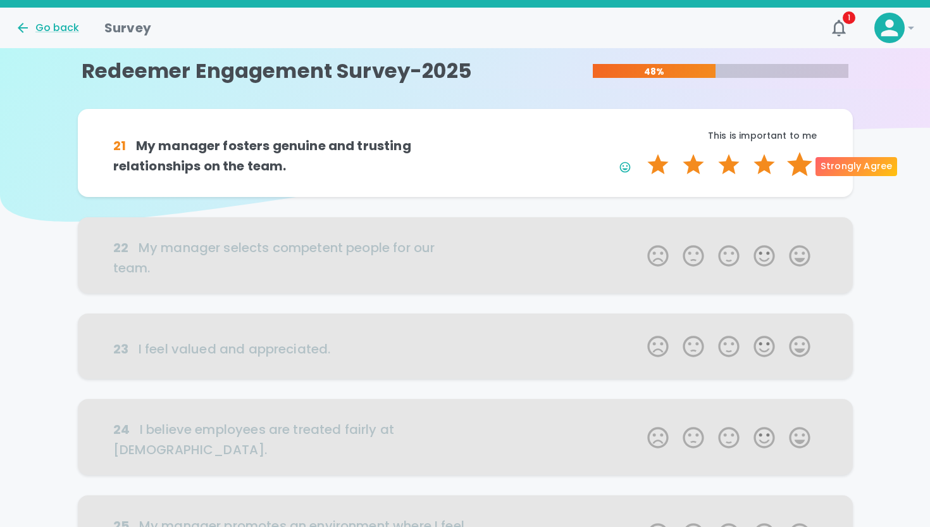
click at [799, 172] on label "5 Stars" at bounding box center [799, 164] width 35 height 25
click at [641, 152] on input "5 Stars" at bounding box center [640, 151] width 1 height 1
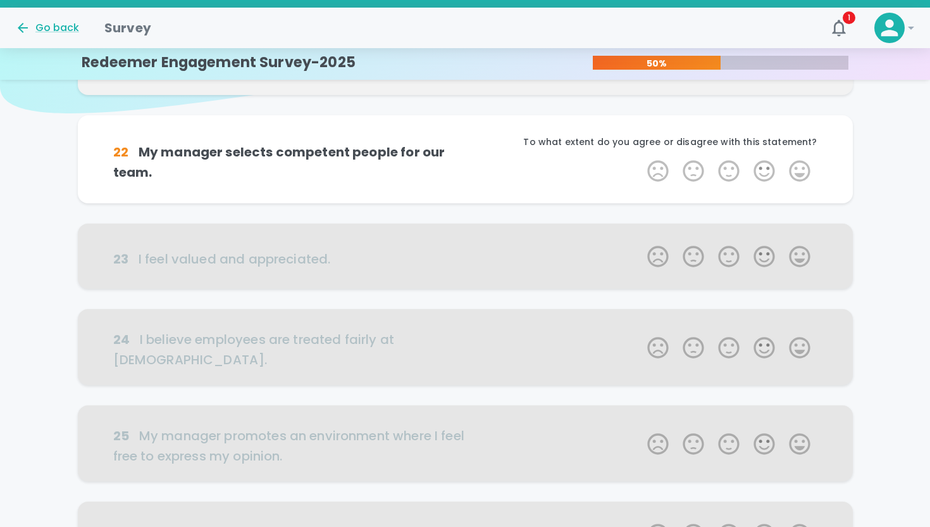
scroll to position [111, 0]
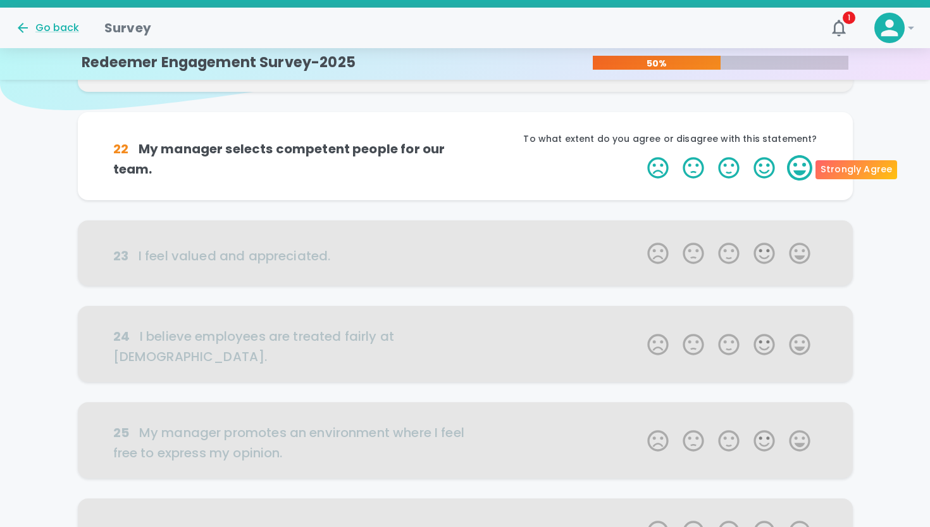
click at [798, 167] on label "5 Stars" at bounding box center [799, 167] width 35 height 25
click at [641, 155] on input "5 Stars" at bounding box center [640, 154] width 1 height 1
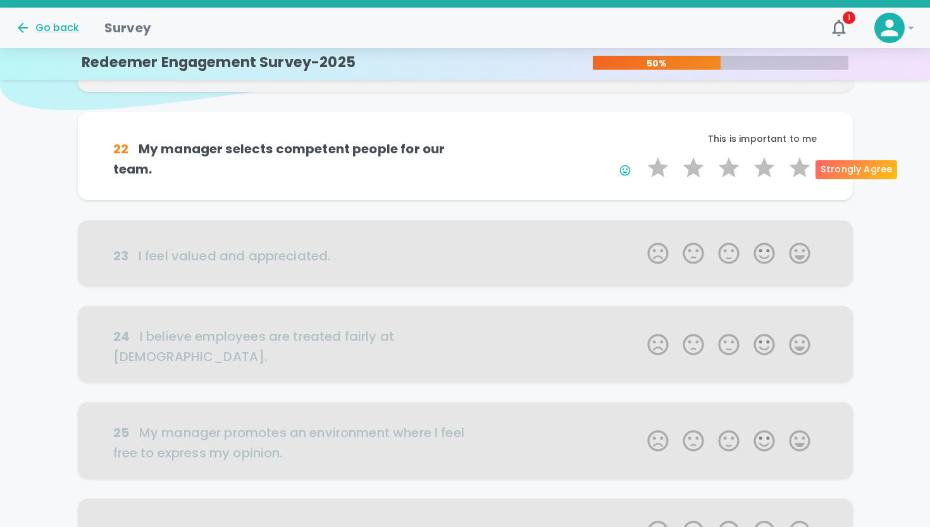
click at [798, 167] on label "5 Stars" at bounding box center [799, 167] width 35 height 25
click at [641, 155] on input "5 Stars" at bounding box center [640, 154] width 1 height 1
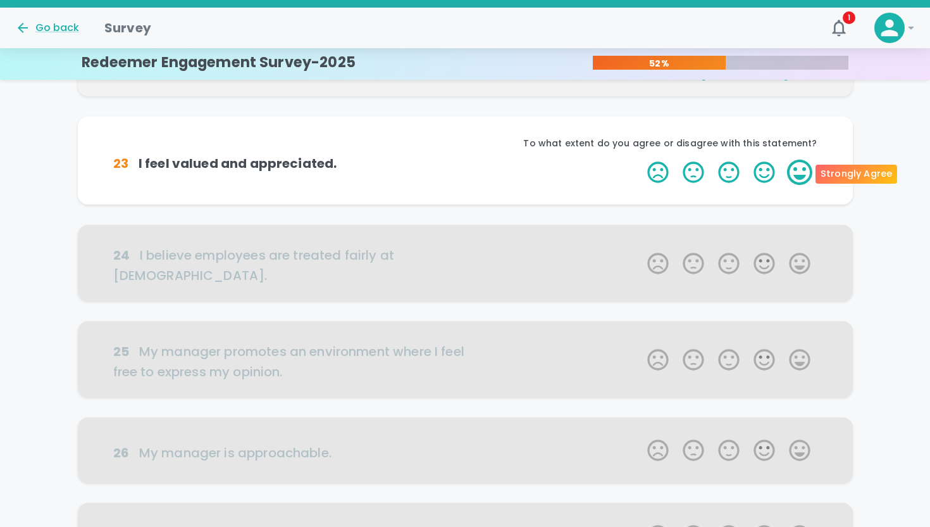
click at [799, 170] on label "5 Stars" at bounding box center [799, 172] width 35 height 25
click at [641, 160] on input "5 Stars" at bounding box center [640, 159] width 1 height 1
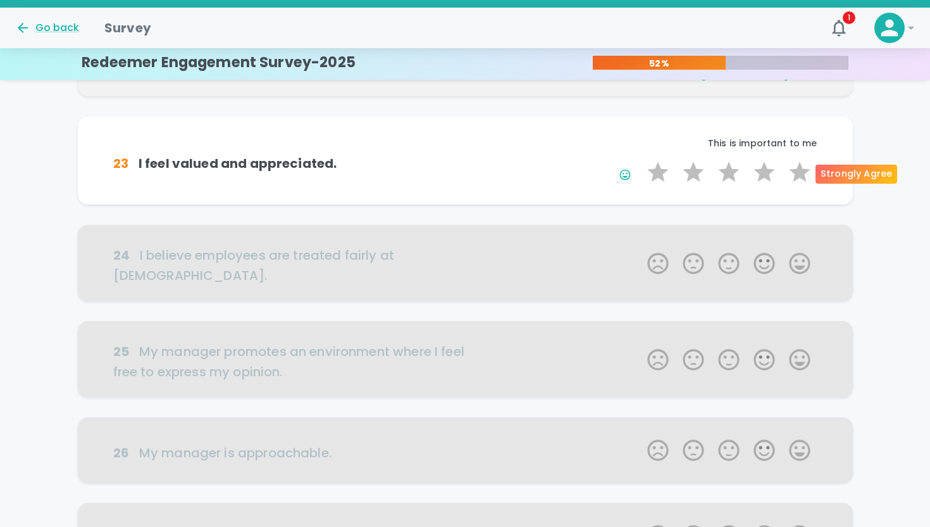
click at [799, 170] on label "5 Stars" at bounding box center [799, 172] width 35 height 25
click at [641, 160] on input "5 Stars" at bounding box center [640, 159] width 1 height 1
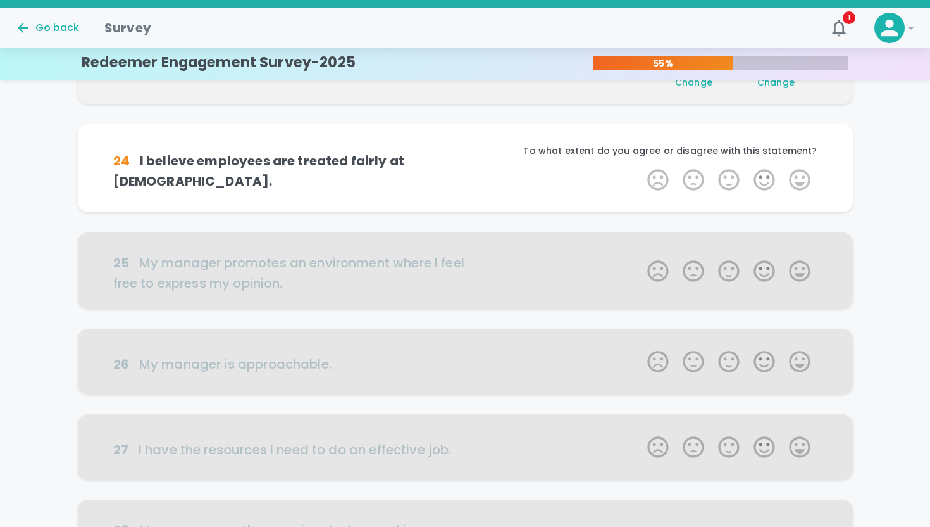
scroll to position [334, 0]
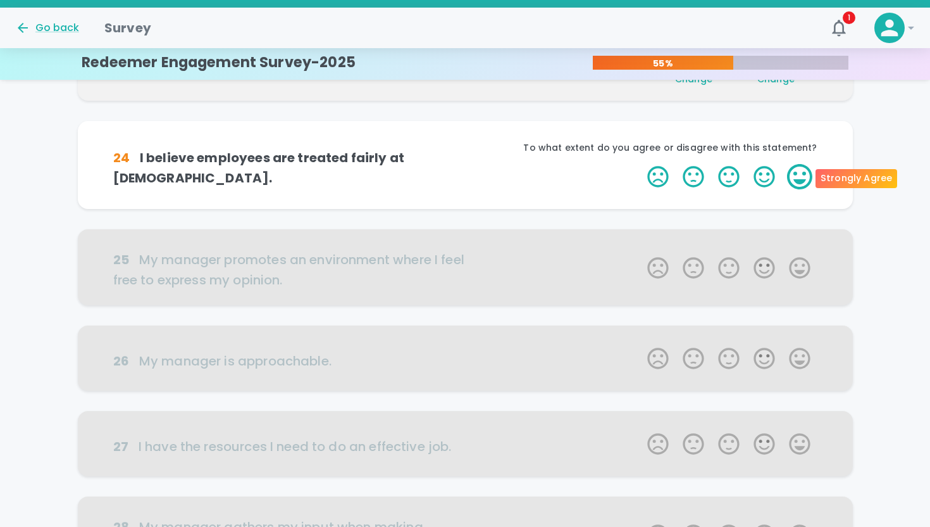
click at [799, 170] on label "5 Stars" at bounding box center [799, 176] width 35 height 25
click at [641, 164] on input "5 Stars" at bounding box center [640, 163] width 1 height 1
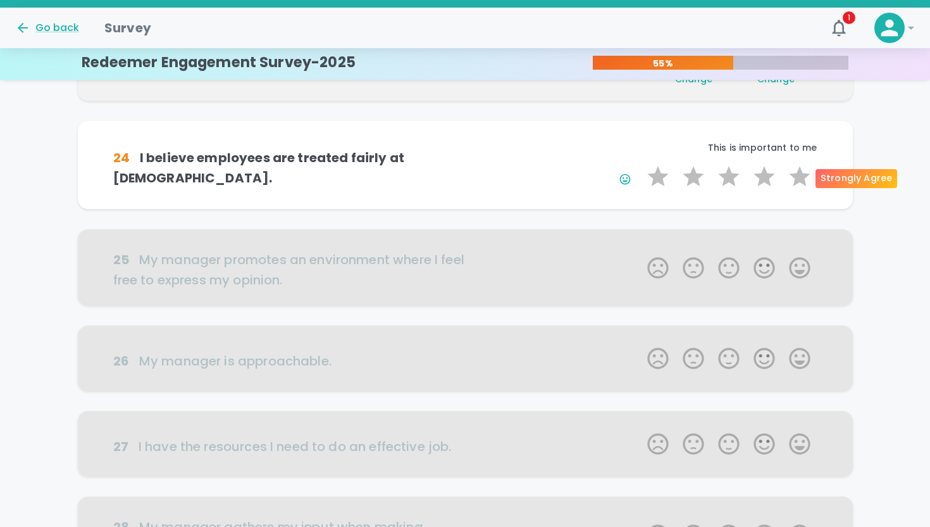
click at [799, 170] on label "5 Stars" at bounding box center [799, 176] width 35 height 25
click at [641, 164] on input "5 Stars" at bounding box center [640, 163] width 1 height 1
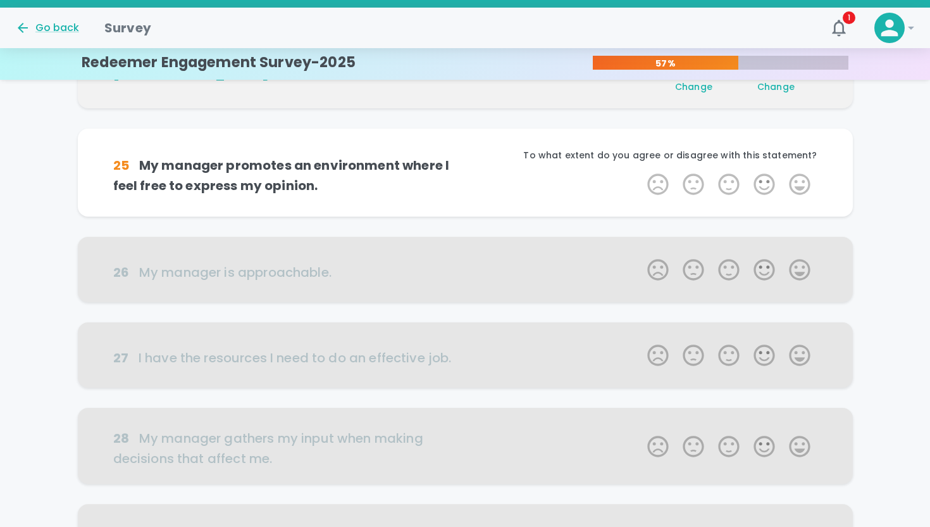
scroll to position [446, 0]
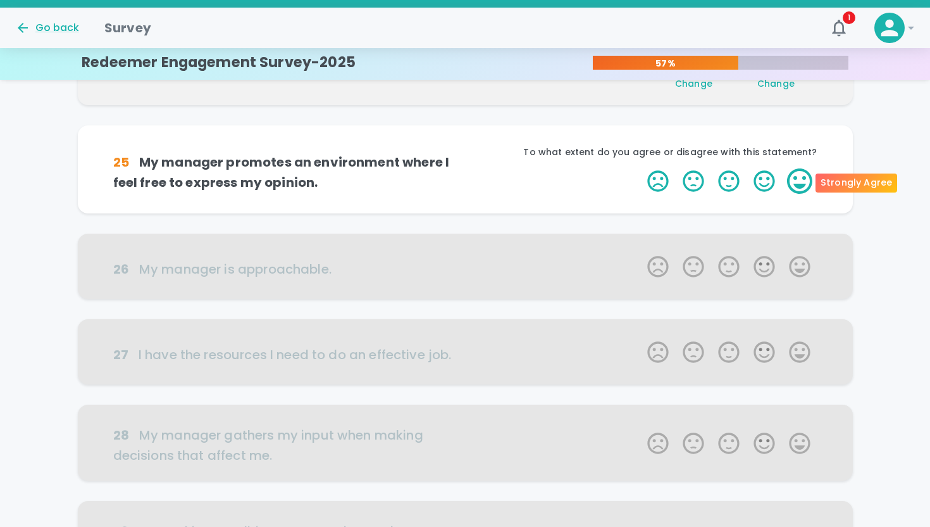
click at [797, 180] on label "5 Stars" at bounding box center [799, 180] width 35 height 25
click at [641, 168] on input "5 Stars" at bounding box center [640, 168] width 1 height 1
click at [797, 180] on label "5 Stars" at bounding box center [799, 180] width 35 height 25
click at [641, 168] on input "5 Stars" at bounding box center [640, 168] width 1 height 1
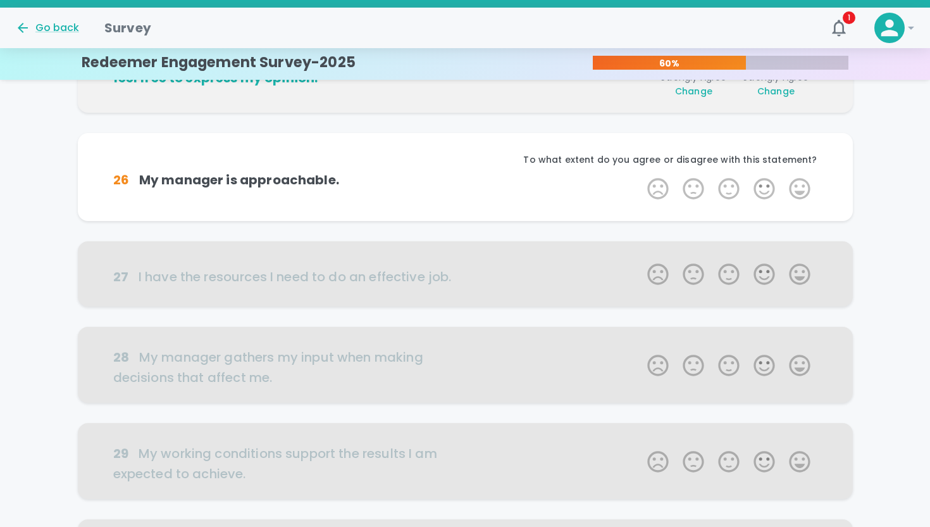
scroll to position [557, 0]
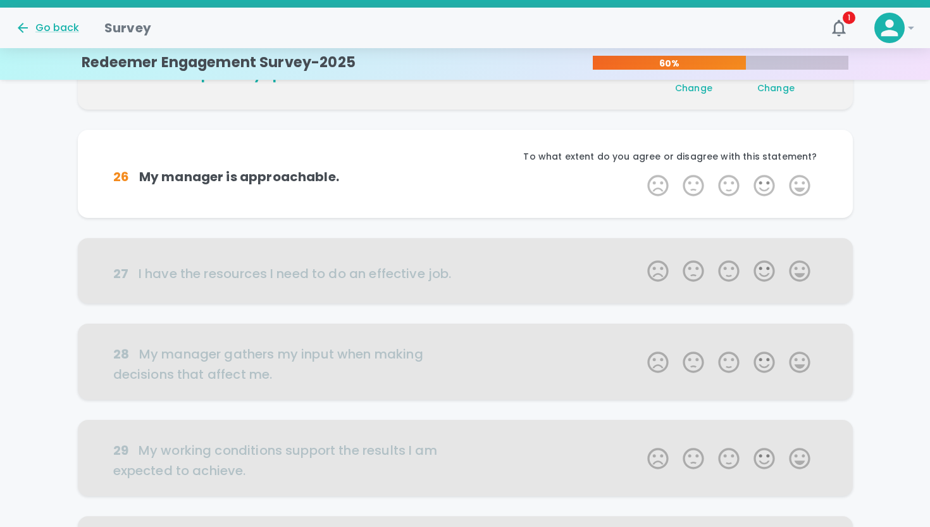
click at [797, 180] on label "5 Stars" at bounding box center [799, 185] width 35 height 25
click at [641, 173] on input "5 Stars" at bounding box center [640, 172] width 1 height 1
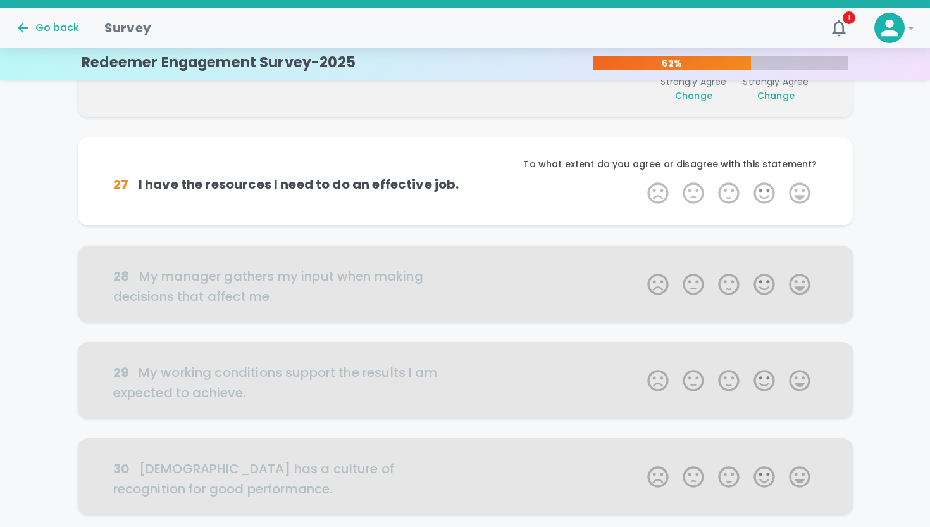
scroll to position [668, 0]
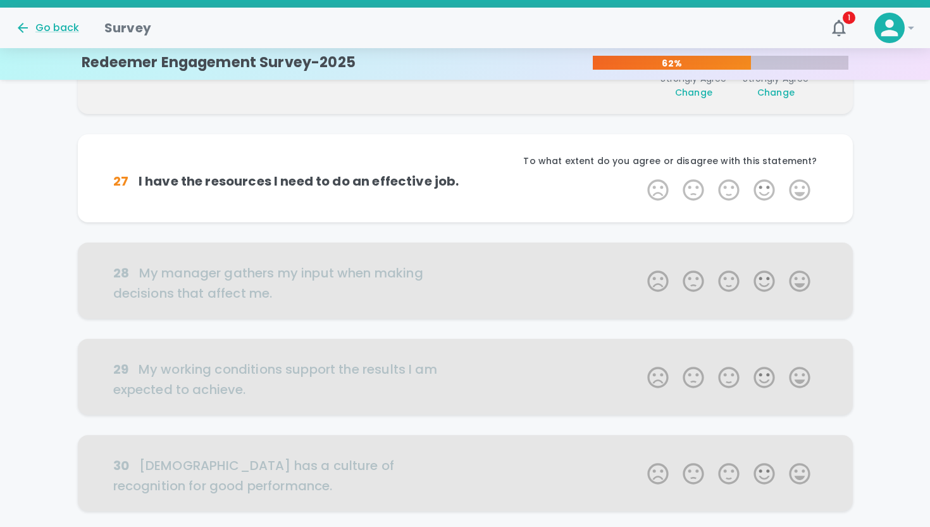
click at [797, 180] on label "5 Stars" at bounding box center [799, 189] width 35 height 25
click at [641, 177] on input "5 Stars" at bounding box center [640, 177] width 1 height 1
click at [797, 180] on label "5 Stars" at bounding box center [799, 189] width 35 height 25
click at [641, 177] on input "5 Stars" at bounding box center [640, 177] width 1 height 1
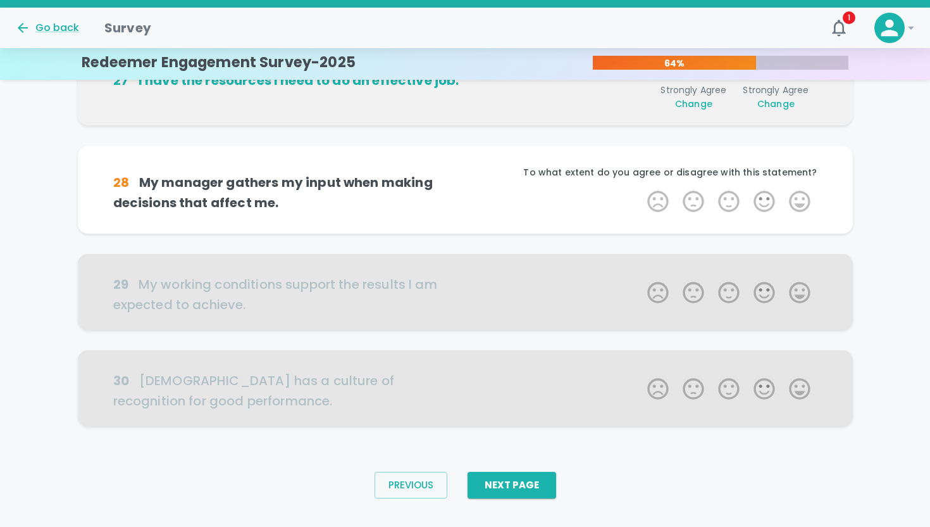
scroll to position [775, 0]
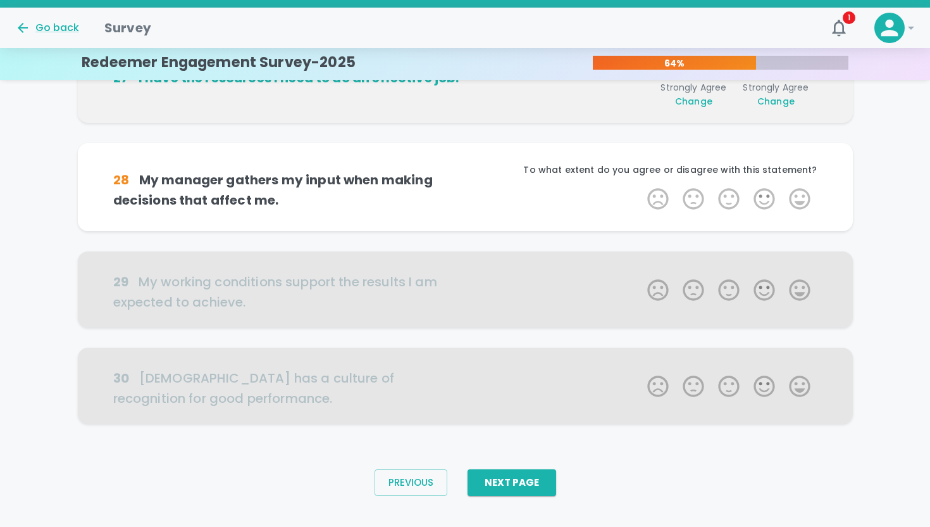
click at [797, 180] on div "To what extent do you agree or disagree with this statement?" at bounding box center [641, 174] width 353 height 23
click at [801, 203] on label "5 Stars" at bounding box center [799, 198] width 35 height 25
click at [641, 186] on input "5 Stars" at bounding box center [640, 185] width 1 height 1
click at [801, 203] on label "5 Stars" at bounding box center [799, 198] width 35 height 25
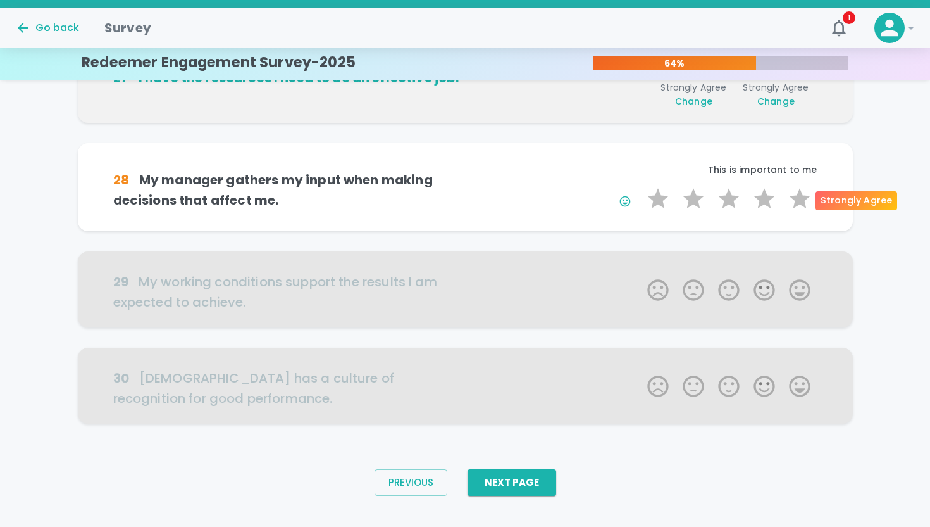
click at [641, 186] on input "5 Stars" at bounding box center [640, 185] width 1 height 1
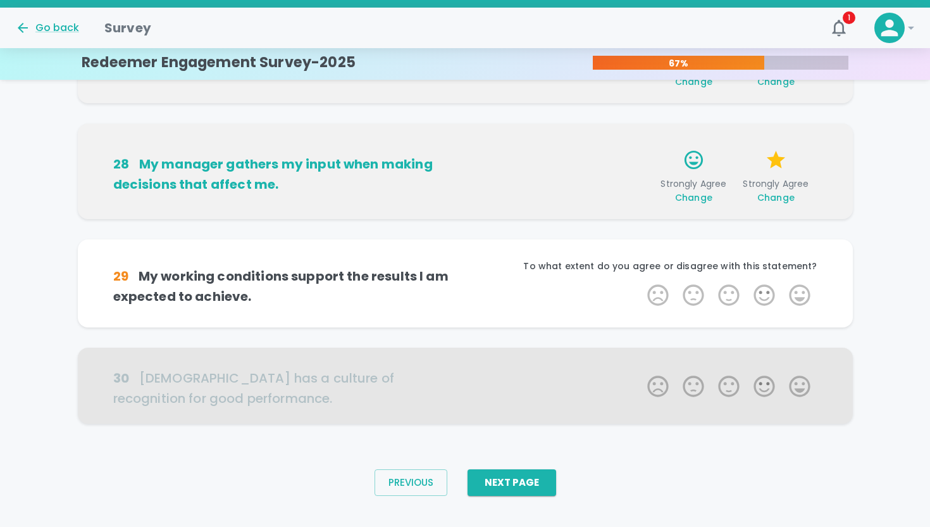
scroll to position [815, 0]
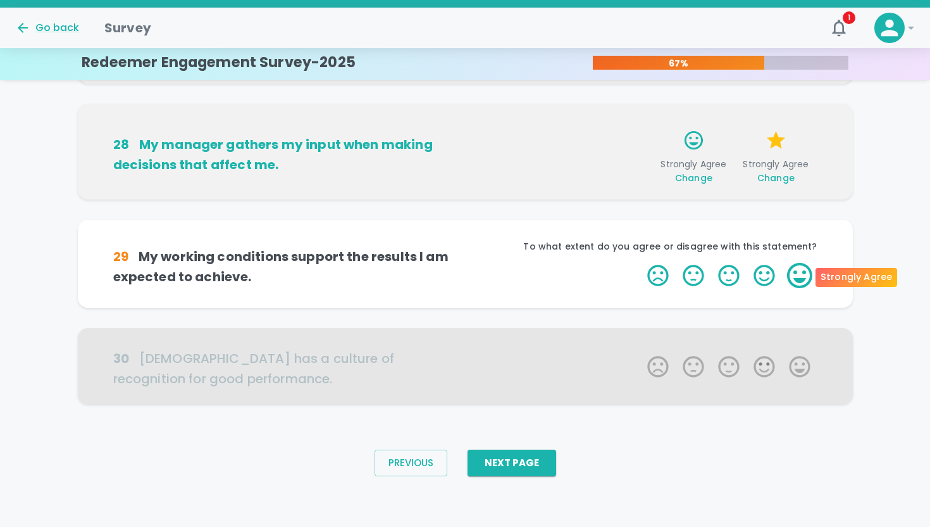
click at [798, 287] on label "5 Stars" at bounding box center [799, 275] width 35 height 25
click at [641, 263] on input "5 Stars" at bounding box center [640, 262] width 1 height 1
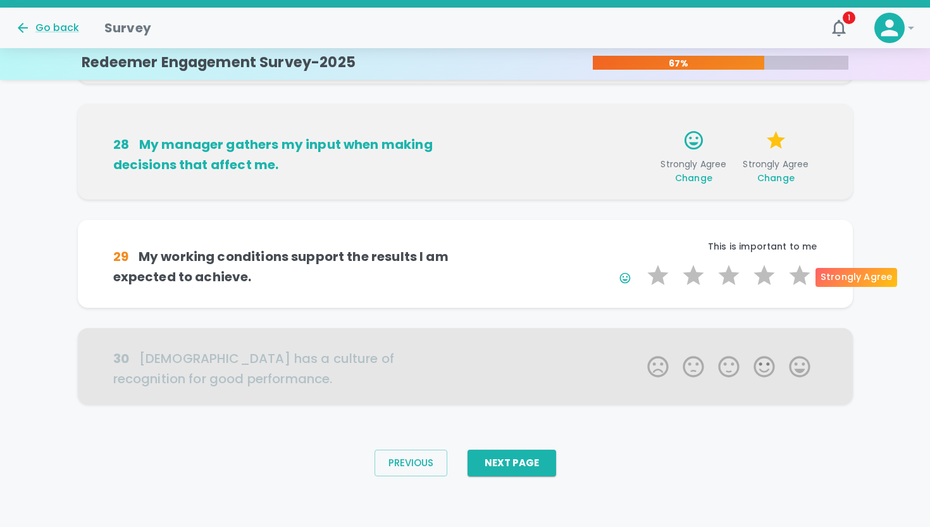
click at [798, 287] on label "5 Stars" at bounding box center [799, 275] width 35 height 25
click at [641, 263] on input "5 Stars" at bounding box center [640, 262] width 1 height 1
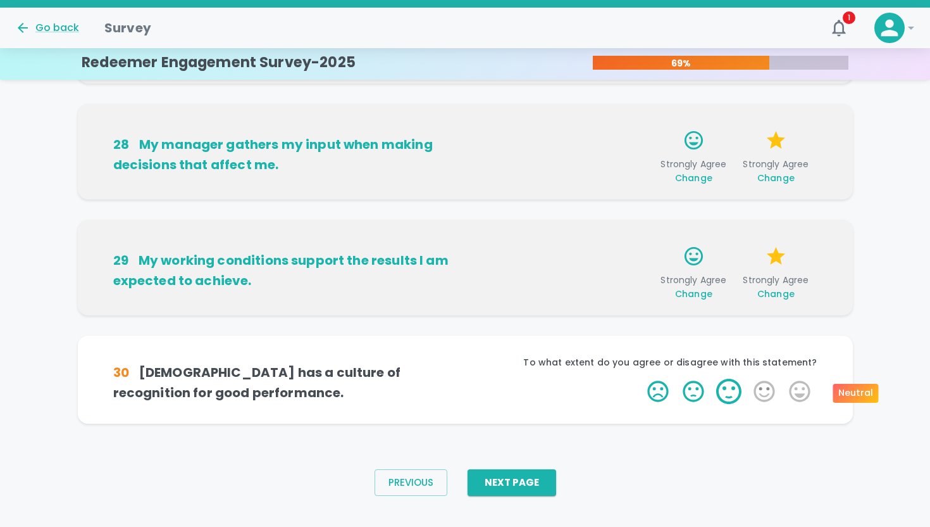
click at [738, 386] on label "3 Stars" at bounding box center [728, 391] width 35 height 25
click at [641, 379] on input "3 Stars" at bounding box center [640, 378] width 1 height 1
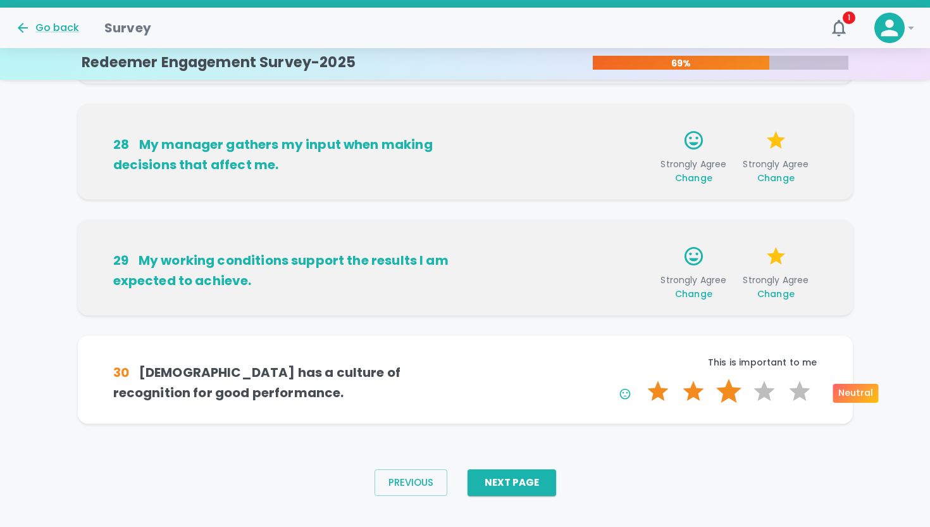
click at [734, 389] on label "3 Stars" at bounding box center [728, 391] width 35 height 25
click at [641, 379] on input "3 Stars" at bounding box center [640, 378] width 1 height 1
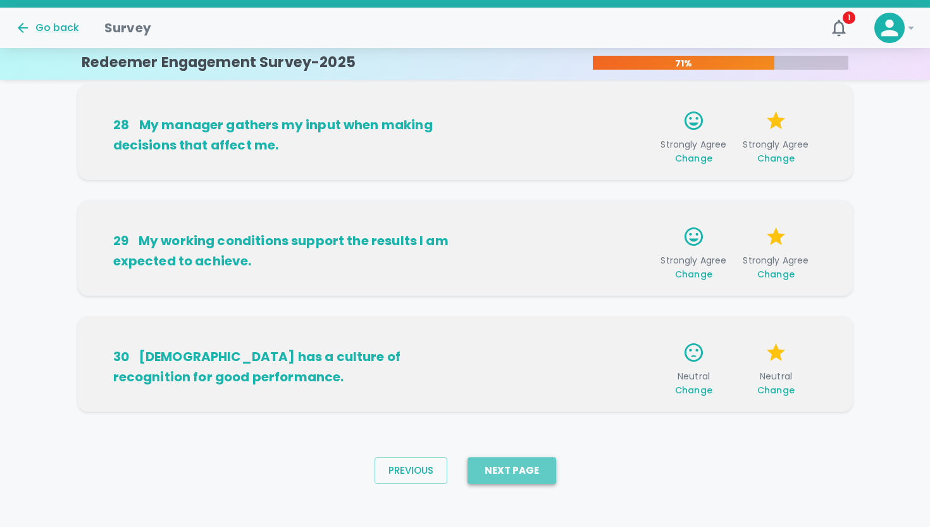
click at [529, 472] on button "Next Page" at bounding box center [512, 470] width 89 height 27
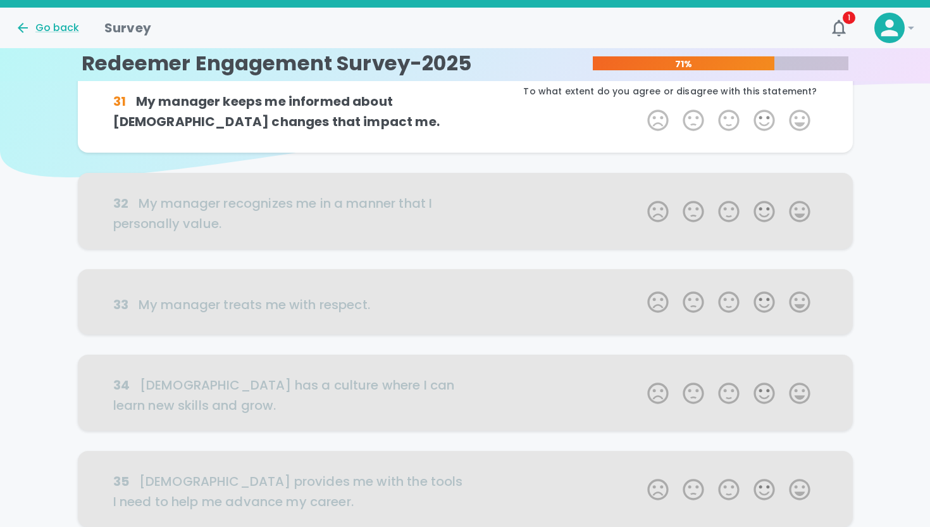
scroll to position [0, 0]
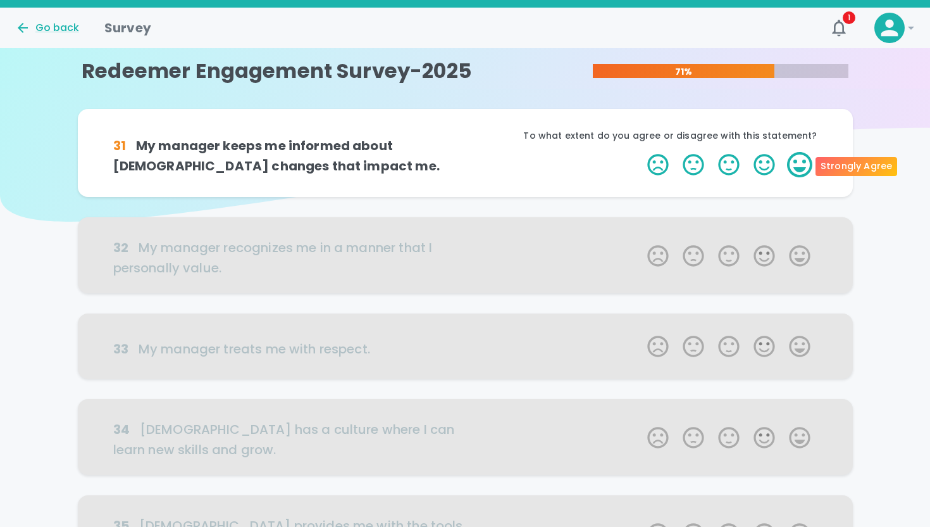
click at [806, 165] on label "5 Stars" at bounding box center [799, 164] width 35 height 25
click at [641, 152] on input "5 Stars" at bounding box center [640, 151] width 1 height 1
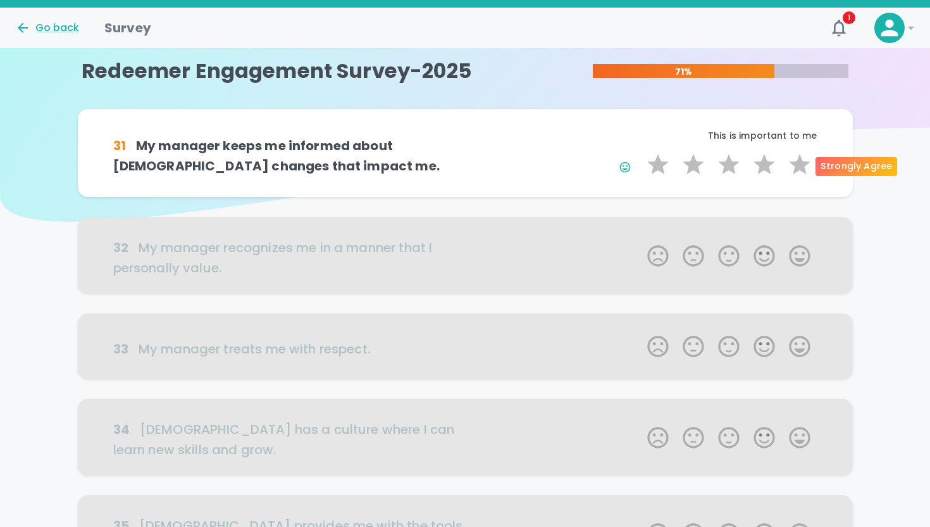
click at [806, 165] on label "5 Stars" at bounding box center [799, 164] width 35 height 25
click at [641, 152] on input "5 Stars" at bounding box center [640, 151] width 1 height 1
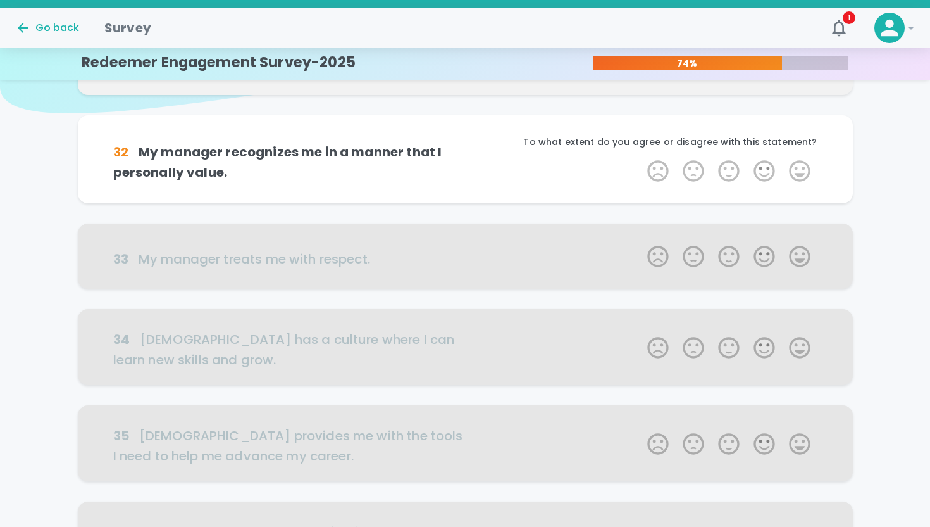
scroll to position [111, 0]
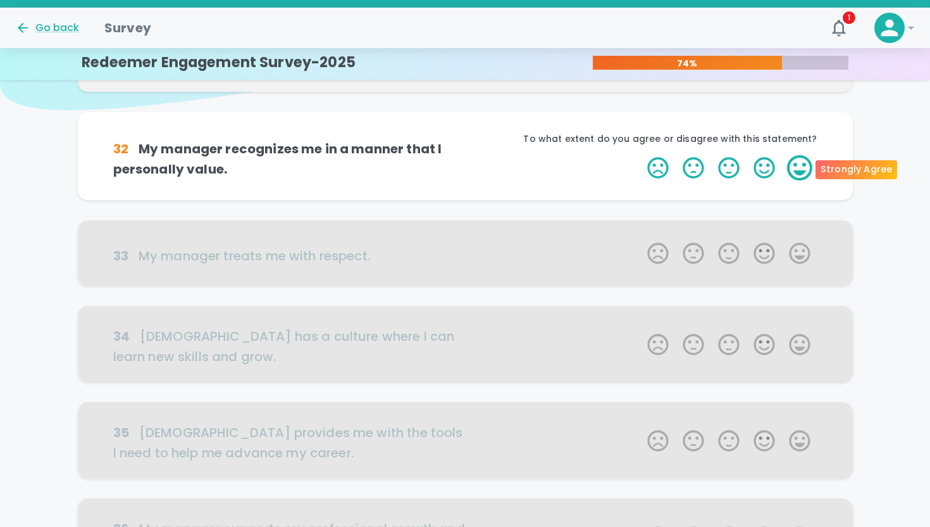
click at [802, 170] on label "5 Stars" at bounding box center [799, 167] width 35 height 25
click at [641, 155] on input "5 Stars" at bounding box center [640, 154] width 1 height 1
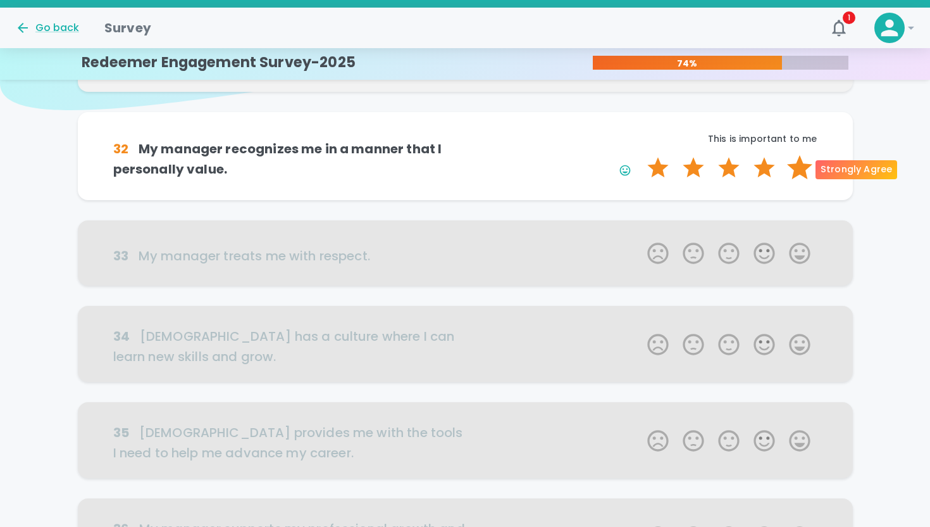
click at [801, 169] on label "5 Stars" at bounding box center [799, 167] width 35 height 25
click at [641, 155] on input "5 Stars" at bounding box center [640, 154] width 1 height 1
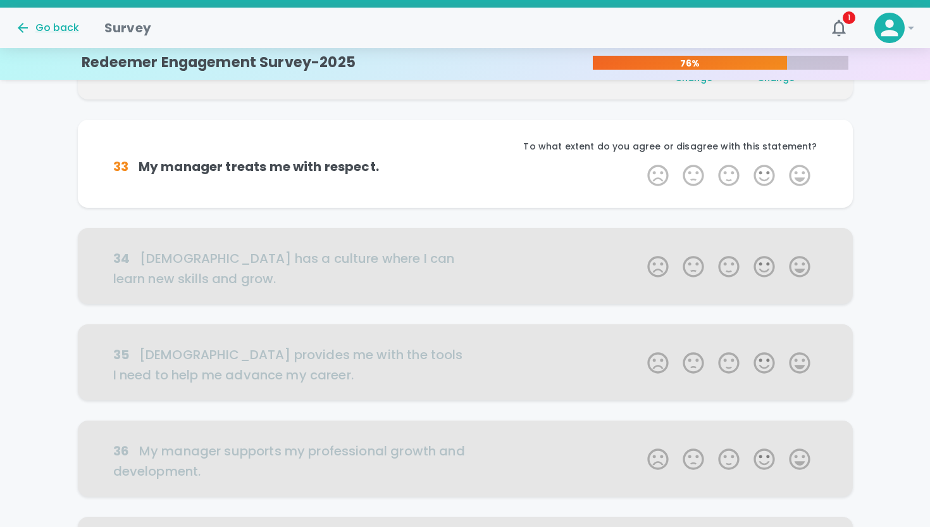
scroll to position [223, 0]
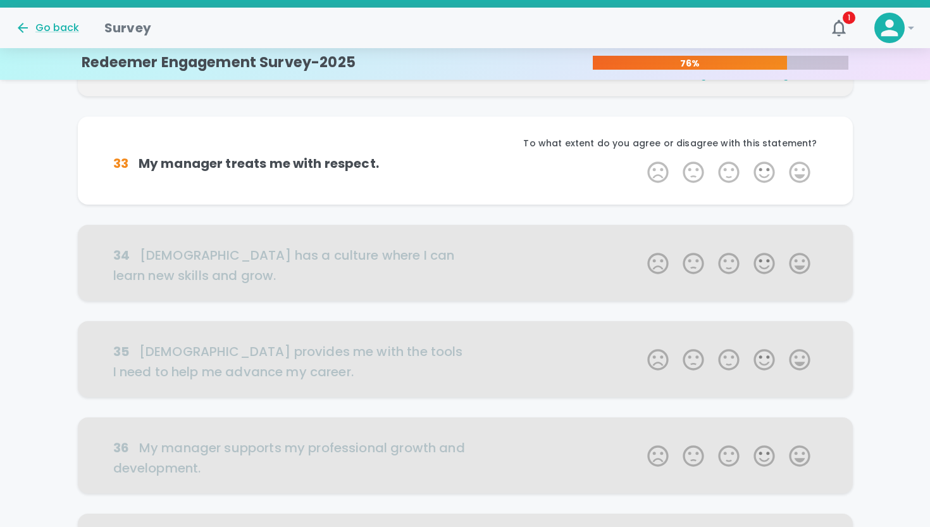
click at [801, 169] on label "5 Stars" at bounding box center [799, 172] width 35 height 25
click at [641, 160] on input "5 Stars" at bounding box center [640, 159] width 1 height 1
click at [801, 169] on label "5 Stars" at bounding box center [799, 172] width 35 height 25
click at [641, 160] on input "5 Stars" at bounding box center [640, 159] width 1 height 1
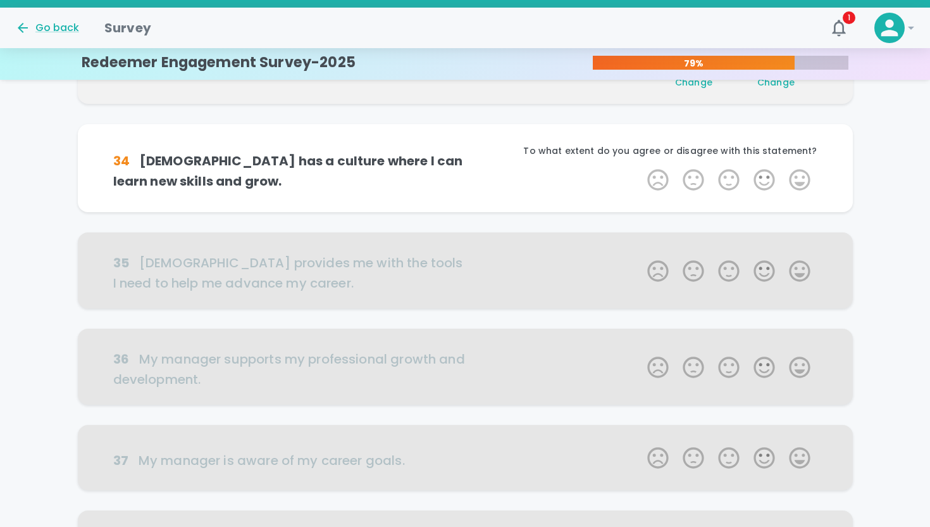
scroll to position [334, 0]
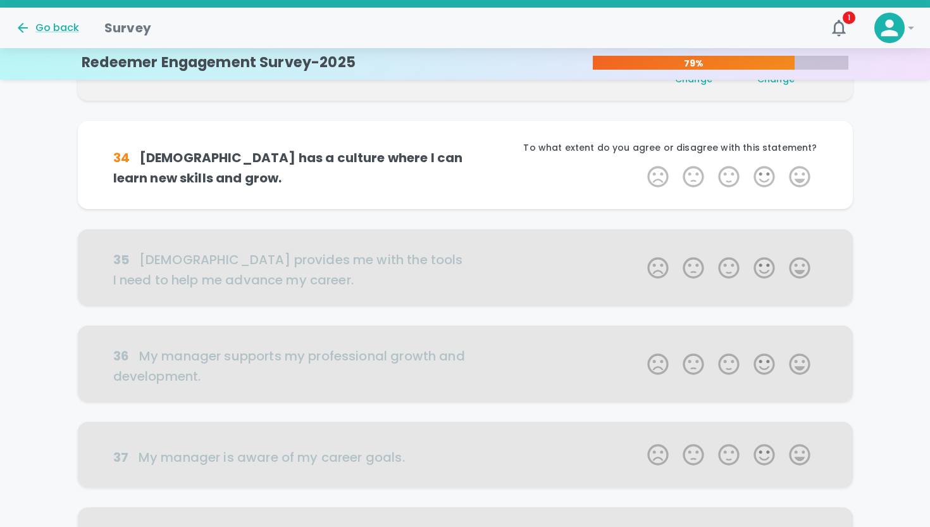
click at [801, 169] on label "5 Stars" at bounding box center [799, 176] width 35 height 25
click at [641, 164] on input "5 Stars" at bounding box center [640, 163] width 1 height 1
click at [801, 169] on label "5 Stars" at bounding box center [799, 176] width 35 height 25
click at [641, 164] on input "5 Stars" at bounding box center [640, 163] width 1 height 1
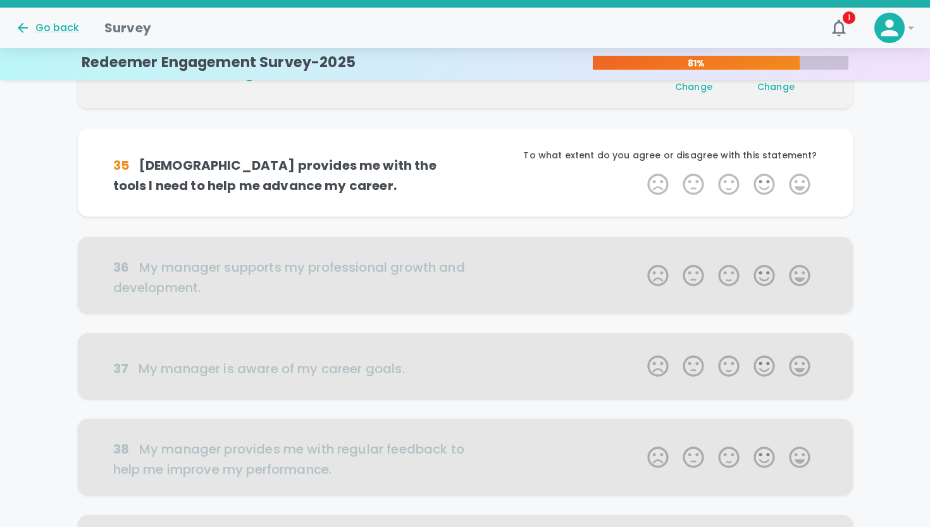
scroll to position [446, 0]
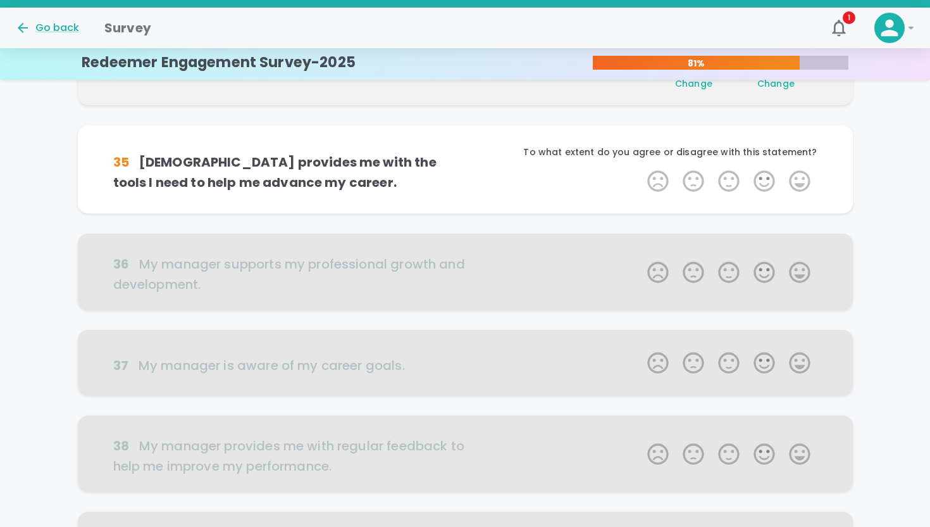
click at [801, 169] on label "5 Stars" at bounding box center [799, 180] width 35 height 25
click at [641, 168] on input "5 Stars" at bounding box center [640, 168] width 1 height 1
click at [801, 169] on label "5 Stars" at bounding box center [799, 180] width 35 height 25
click at [641, 168] on input "5 Stars" at bounding box center [640, 168] width 1 height 1
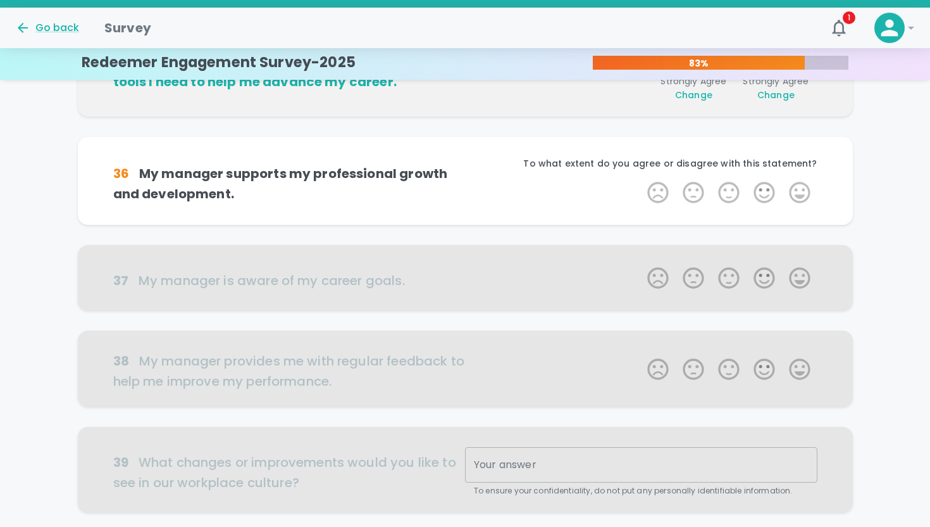
scroll to position [557, 0]
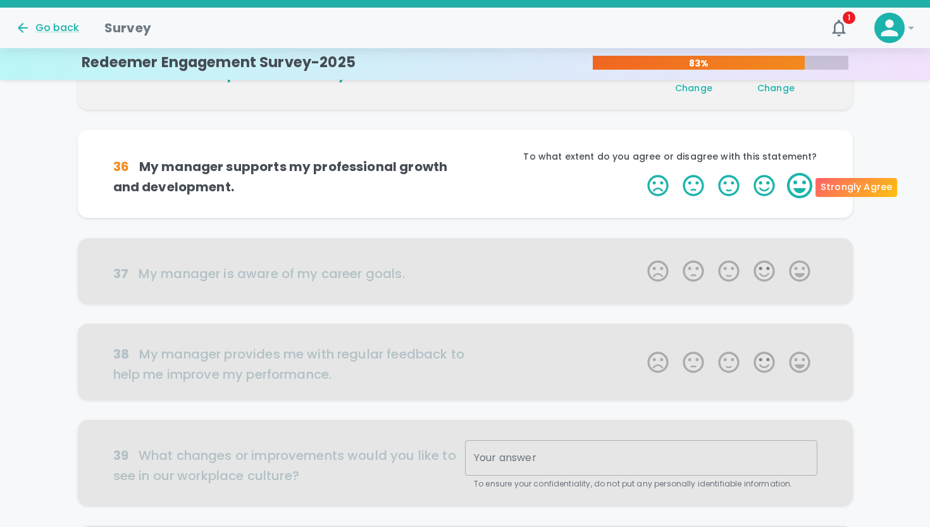
click at [801, 178] on label "5 Stars" at bounding box center [799, 185] width 35 height 25
click at [641, 173] on input "5 Stars" at bounding box center [640, 172] width 1 height 1
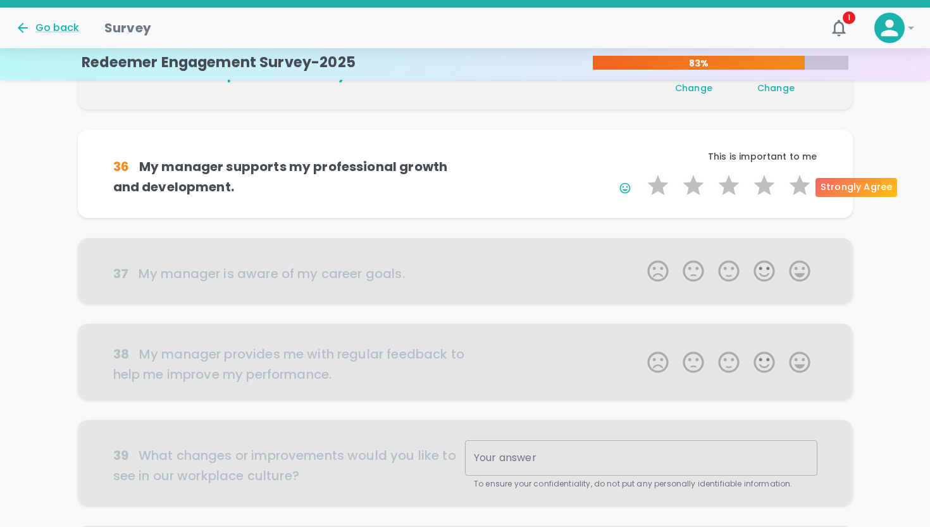
click at [801, 178] on label "5 Stars" at bounding box center [799, 185] width 35 height 25
click at [641, 173] on input "5 Stars" at bounding box center [640, 172] width 1 height 1
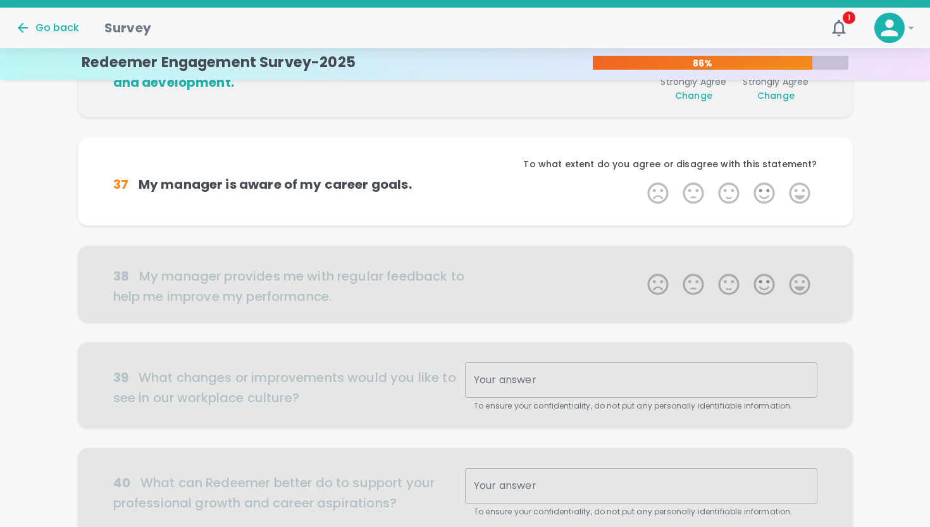
scroll to position [668, 0]
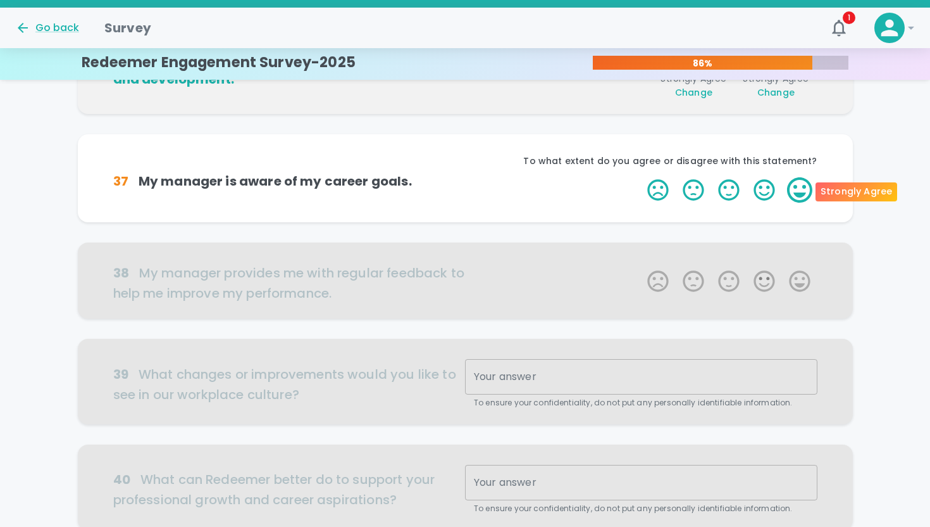
click at [801, 187] on label "5 Stars" at bounding box center [799, 189] width 35 height 25
click at [641, 177] on input "5 Stars" at bounding box center [640, 177] width 1 height 1
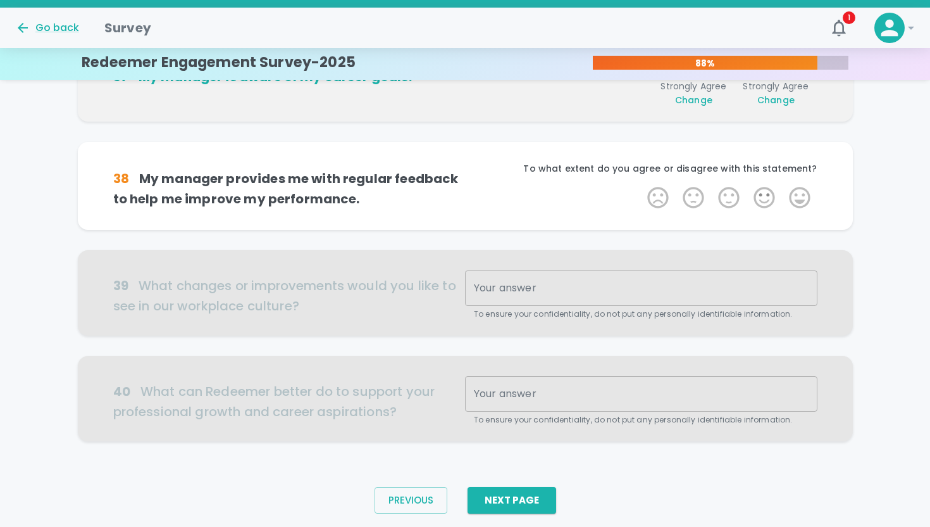
scroll to position [780, 0]
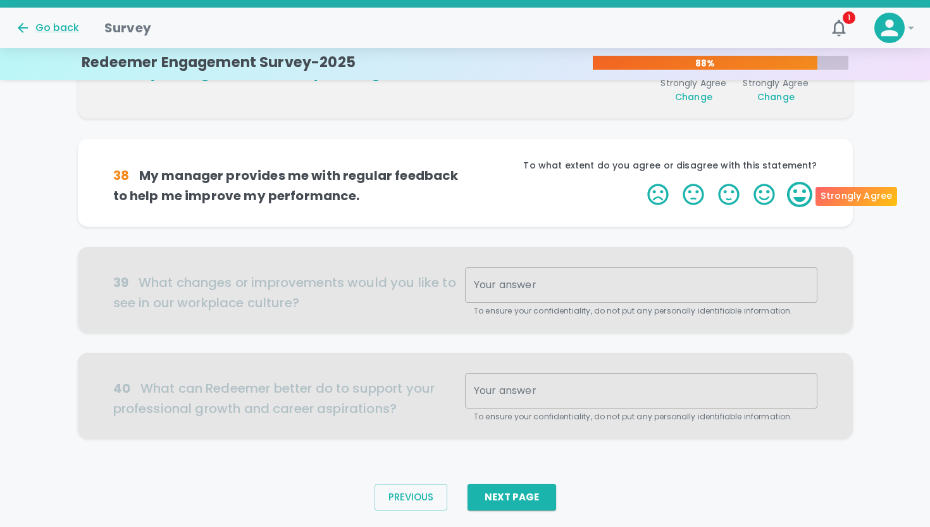
click at [805, 192] on label "5 Stars" at bounding box center [799, 194] width 35 height 25
click at [641, 182] on input "5 Stars" at bounding box center [640, 181] width 1 height 1
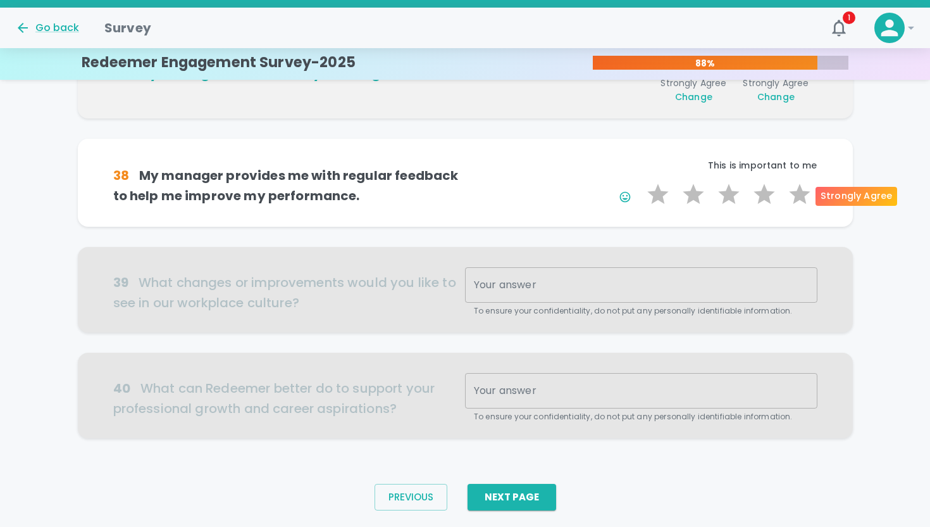
click at [805, 192] on label "5 Stars" at bounding box center [799, 194] width 35 height 25
click at [641, 182] on input "5 Stars" at bounding box center [640, 181] width 1 height 1
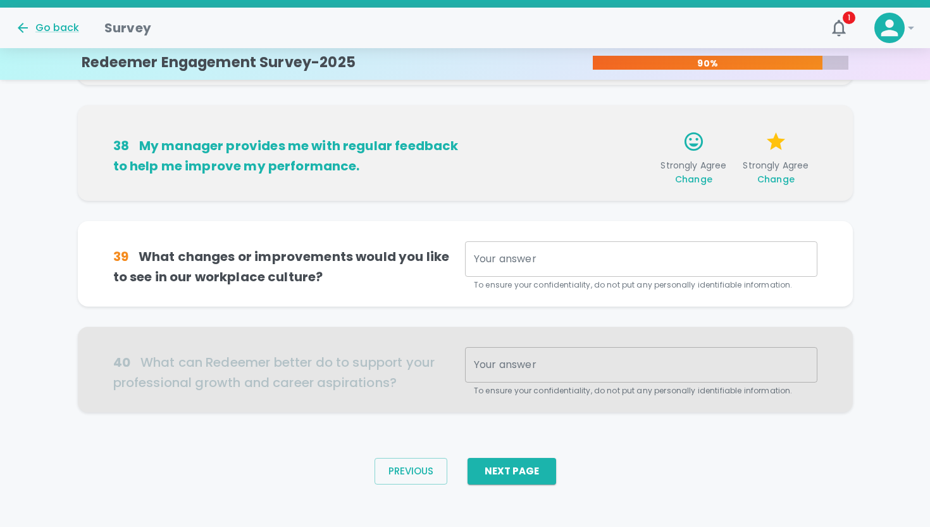
scroll to position [822, 0]
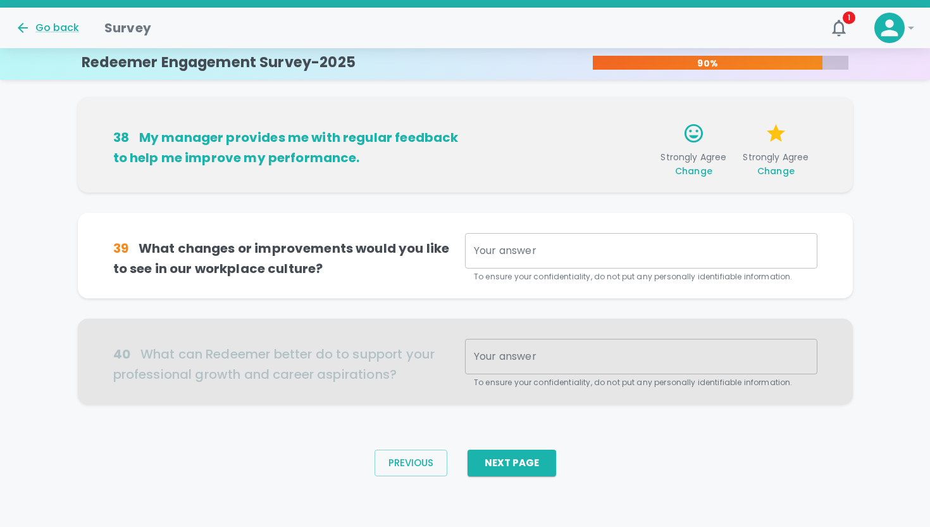
click at [585, 257] on textarea "Your answer" at bounding box center [641, 251] width 335 height 15
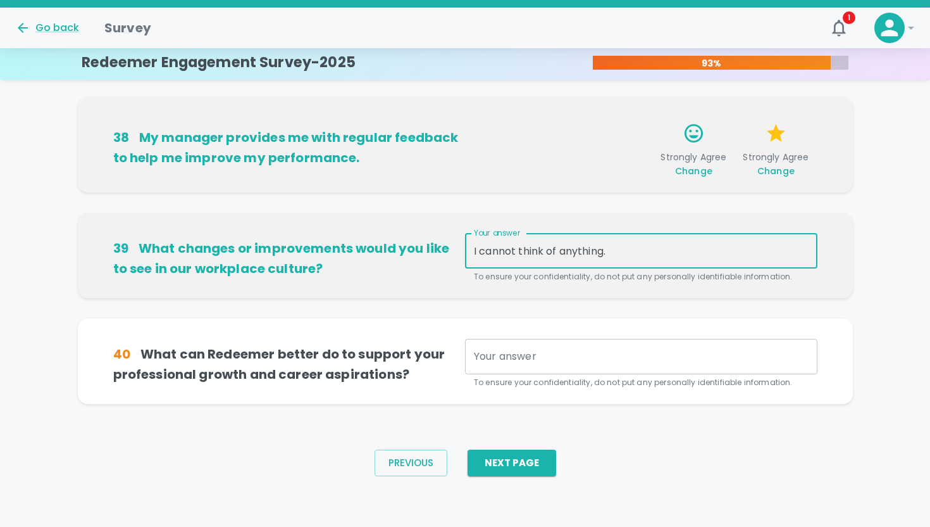
type textarea "I cannot think of anything."
click at [532, 354] on textarea "Your answer" at bounding box center [641, 356] width 335 height 15
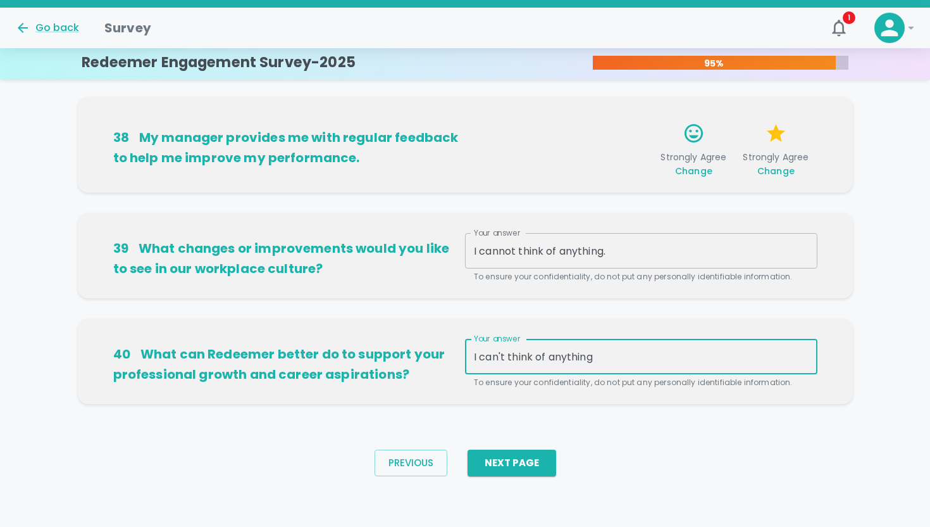
type textarea "I can't think of anything"
click at [480, 476] on div "Previous Next Page" at bounding box center [466, 462] width 202 height 47
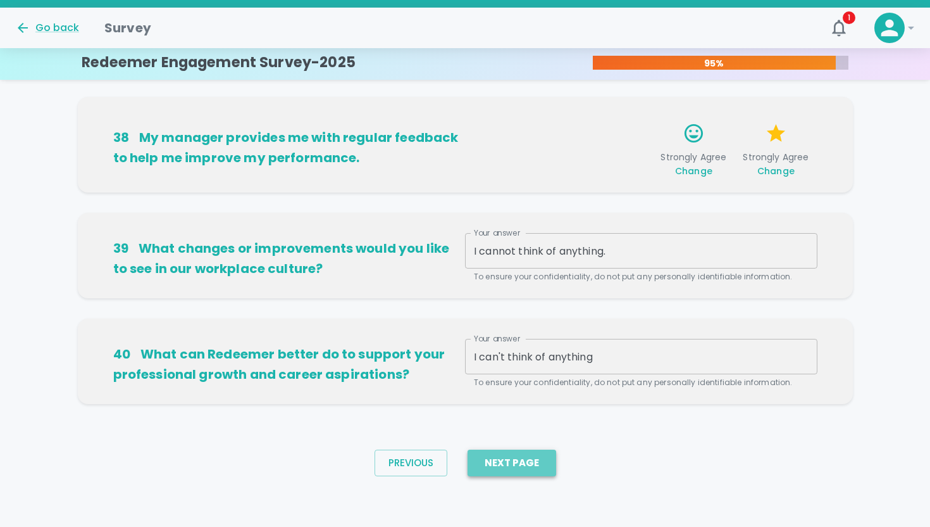
click at [483, 472] on button "Next Page" at bounding box center [512, 462] width 89 height 27
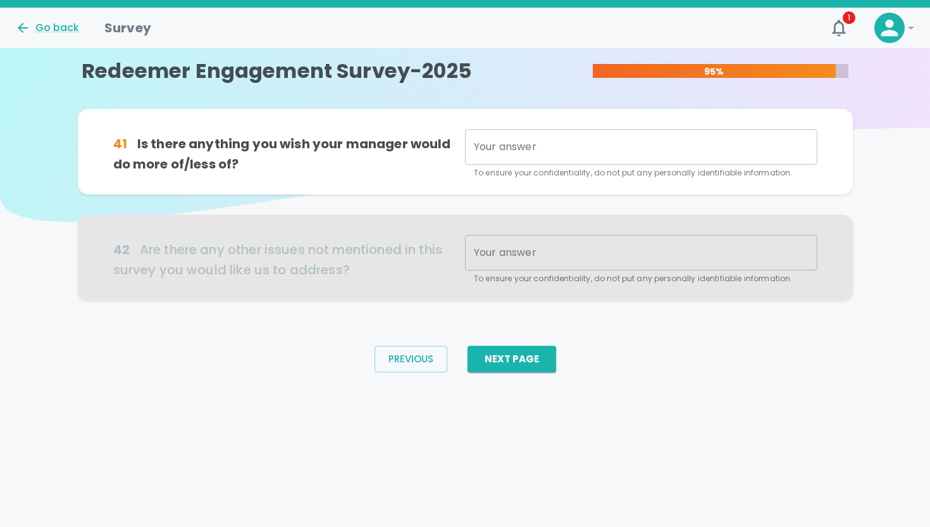
click at [501, 154] on textarea "Your answer" at bounding box center [641, 147] width 335 height 15
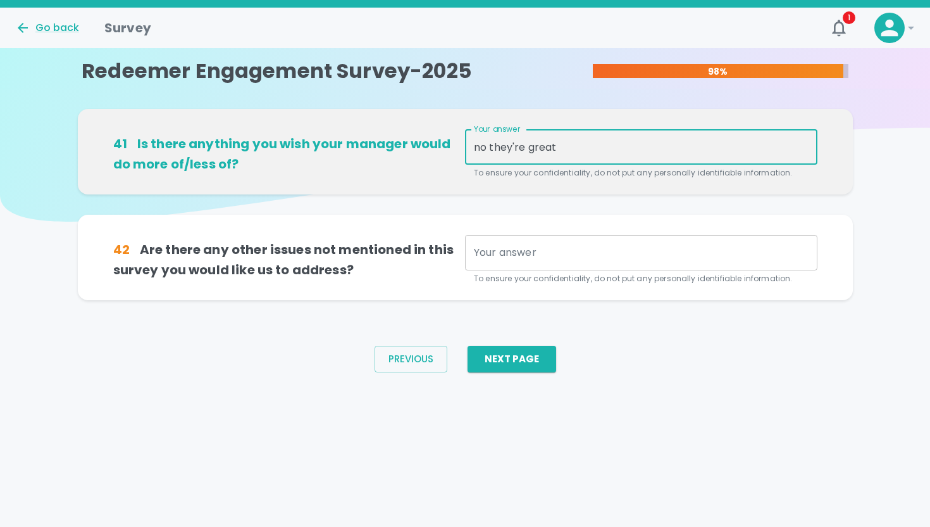
type textarea "no they're great"
click at [494, 260] on div "x Your answer" at bounding box center [641, 252] width 353 height 35
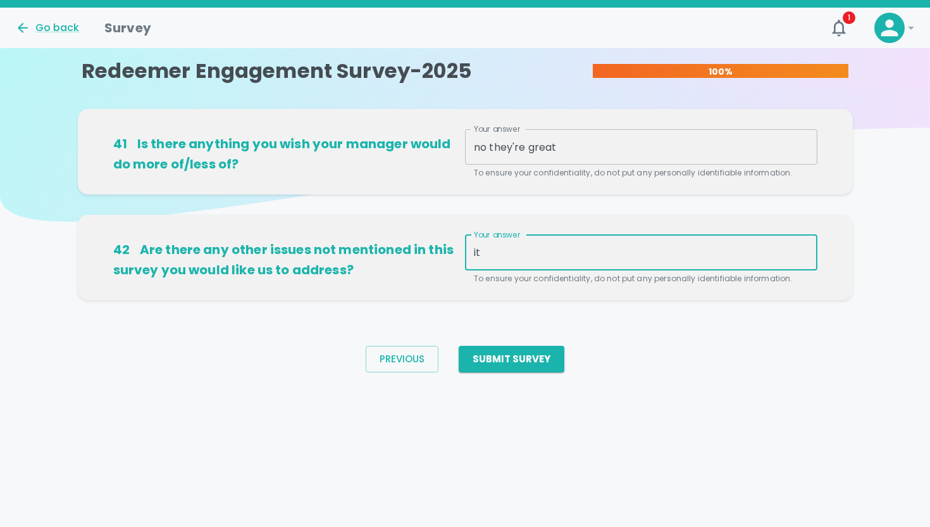
type textarea "i"
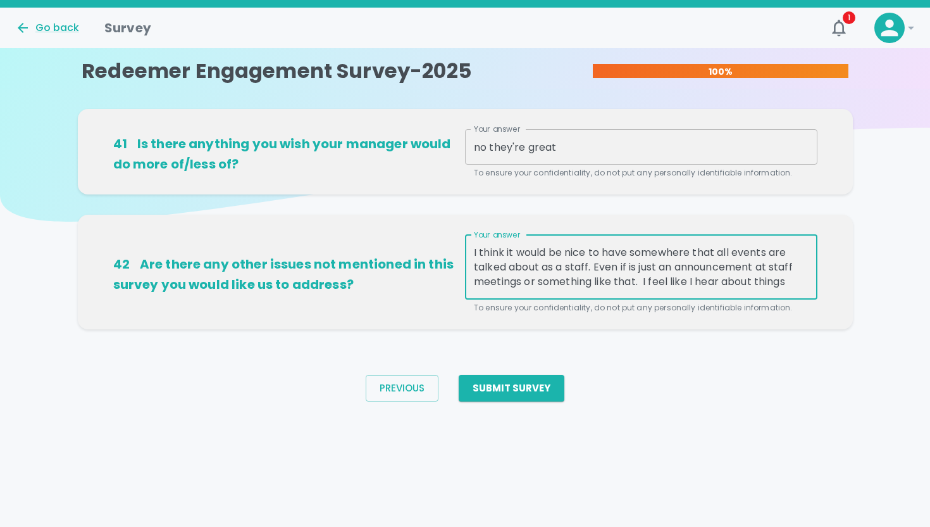
scroll to position [14, 0]
click at [798, 273] on textarea "I think it would be nice to have somewhere that all events are talked about as …" at bounding box center [641, 267] width 335 height 44
click at [595, 266] on textarea "I think it would be nice to have somewhere that all events are talked about as …" at bounding box center [641, 267] width 335 height 44
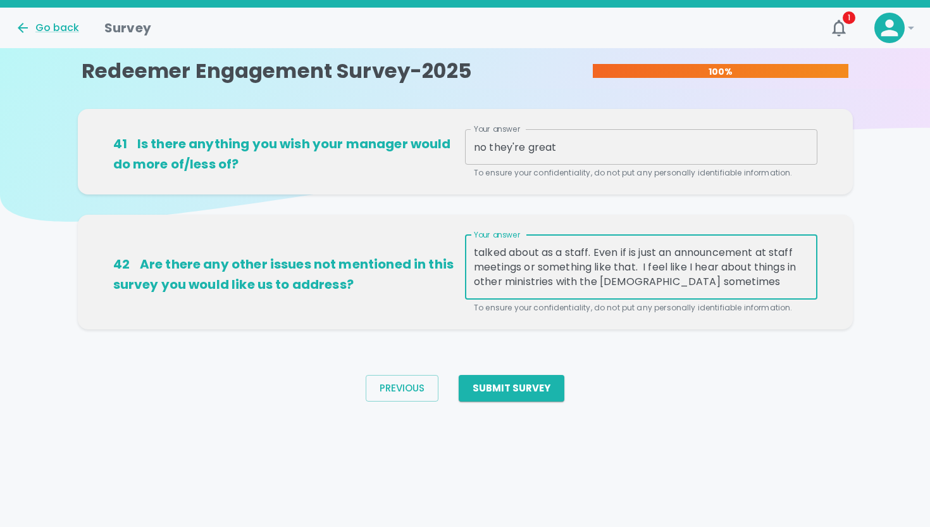
click at [810, 284] on div "I think it would be nice to have somewhere that all events are talked about as …" at bounding box center [641, 267] width 353 height 65
click at [793, 280] on textarea "I think it would be nice to have somewhere that all events are talked about as …" at bounding box center [641, 267] width 335 height 44
click at [808, 283] on textarea "I think it would be nice to have somewhere that all events are talked about as …" at bounding box center [641, 267] width 335 height 44
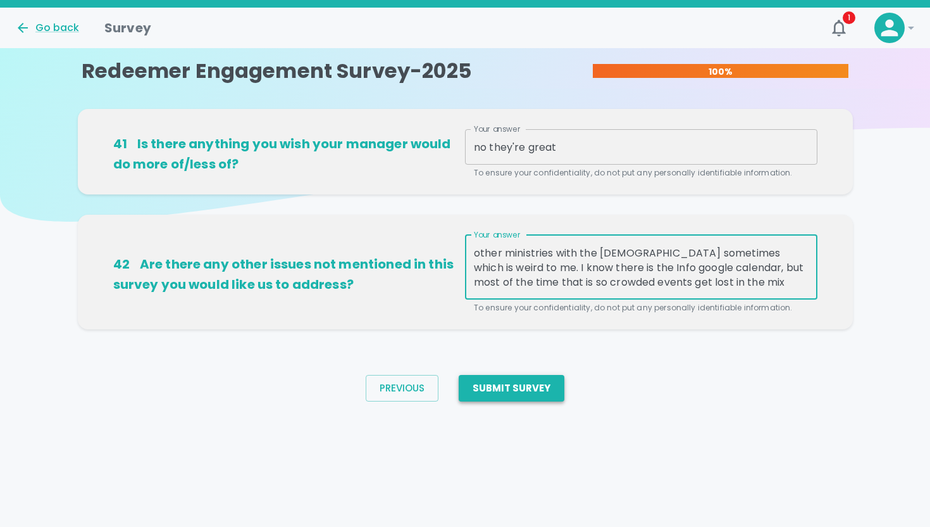
type textarea "I think it would be nice to have somewhere that all events are talked about as …"
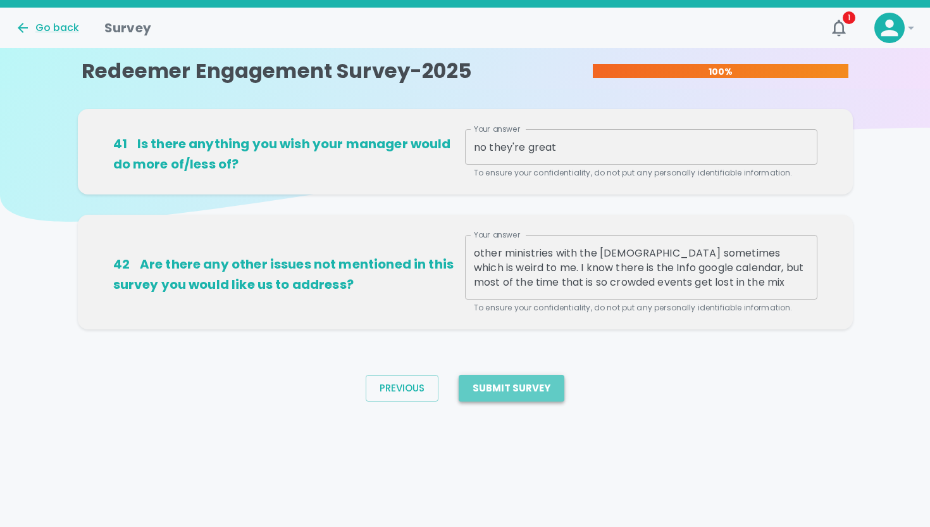
click at [530, 382] on button "Submit Survey" at bounding box center [512, 388] width 106 height 27
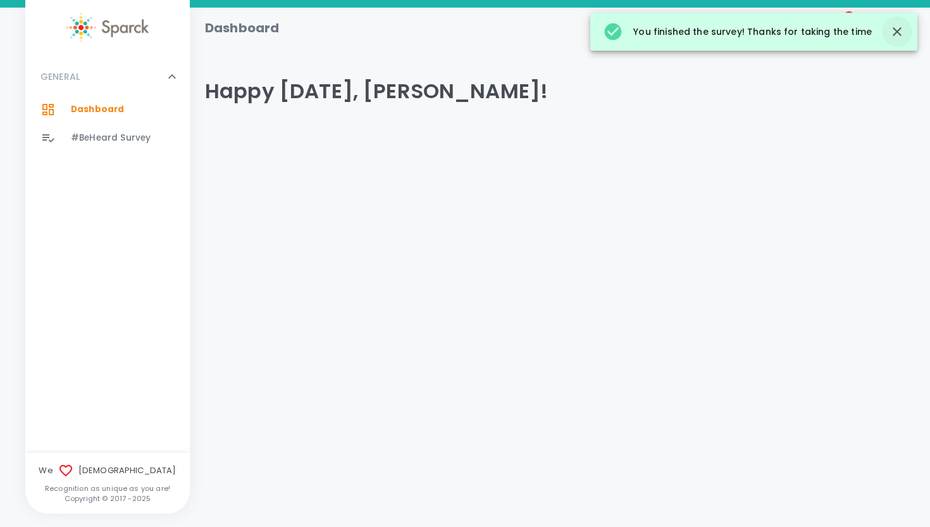
click at [904, 33] on icon "button" at bounding box center [897, 31] width 15 height 15
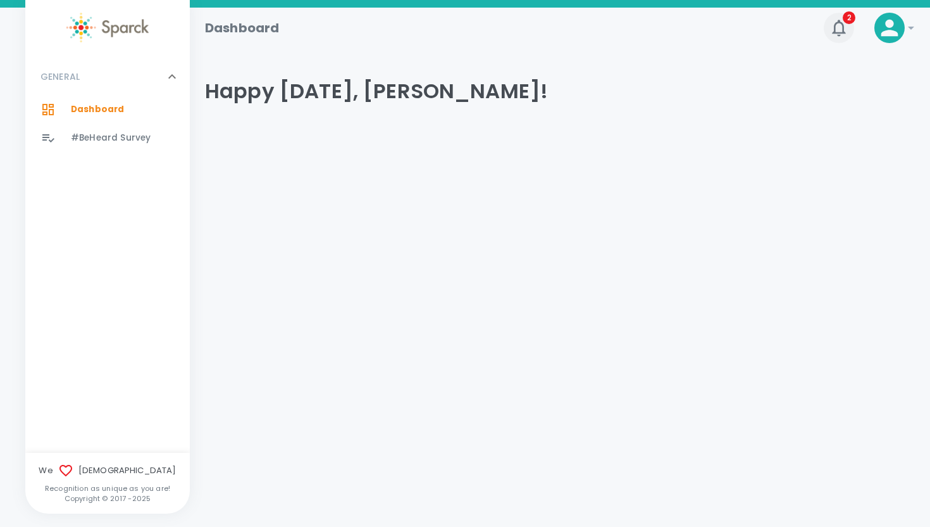
click at [832, 29] on icon "button" at bounding box center [839, 28] width 20 height 20
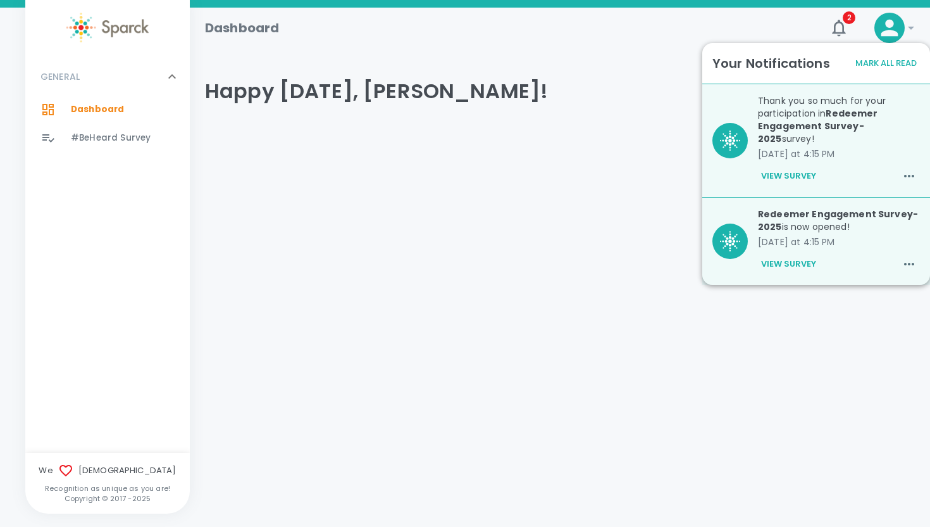
click at [671, 108] on div "Happy [DATE], [PERSON_NAME]!" at bounding box center [555, 91] width 720 height 76
